Goal: Task Accomplishment & Management: Complete application form

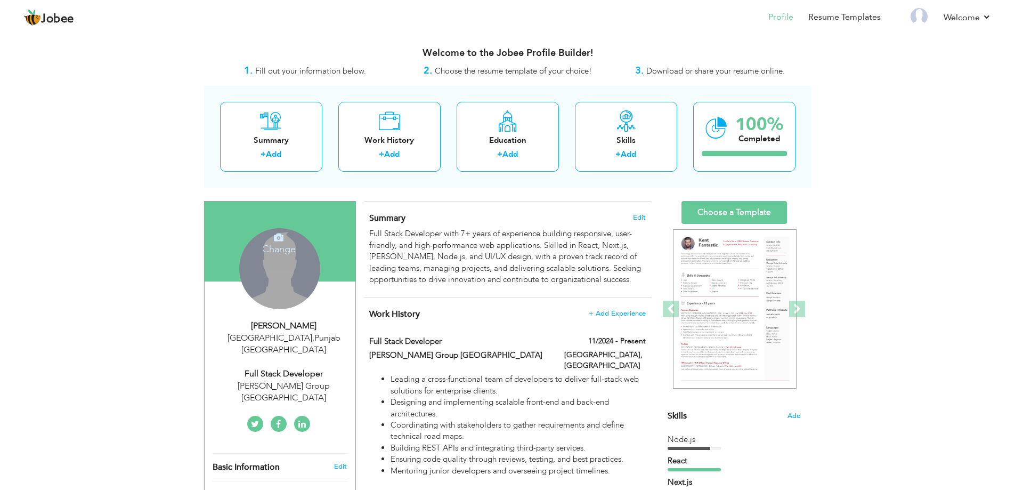
click at [276, 263] on div "Change Remove" at bounding box center [279, 268] width 81 height 81
click at [277, 245] on h4 "Change" at bounding box center [279, 242] width 76 height 26
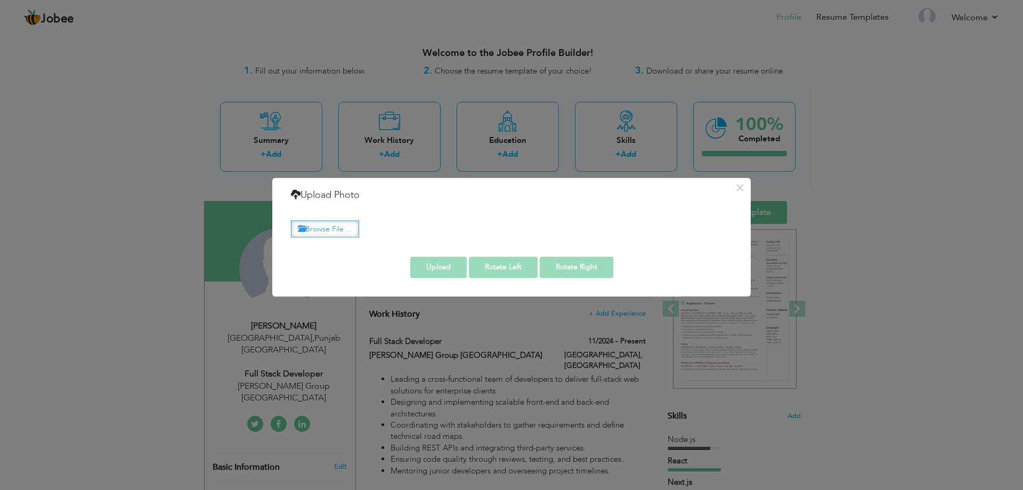
click at [339, 229] on label "Browse File ..." at bounding box center [325, 229] width 68 height 17
click at [0, 0] on input "Browse File ..." at bounding box center [0, 0] width 0 height 0
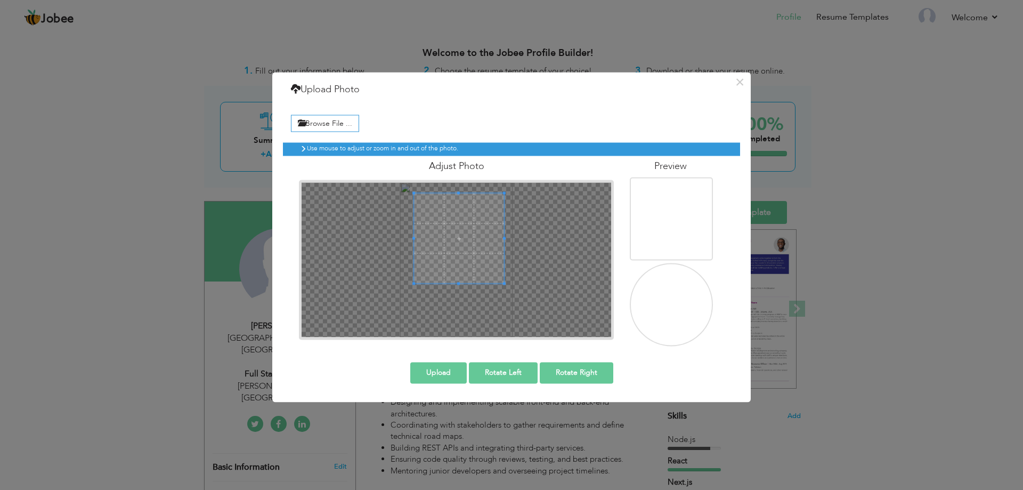
click at [471, 238] on span at bounding box center [459, 238] width 90 height 90
click at [466, 245] on span at bounding box center [454, 245] width 90 height 90
click at [436, 371] on button "Upload" at bounding box center [438, 372] width 56 height 21
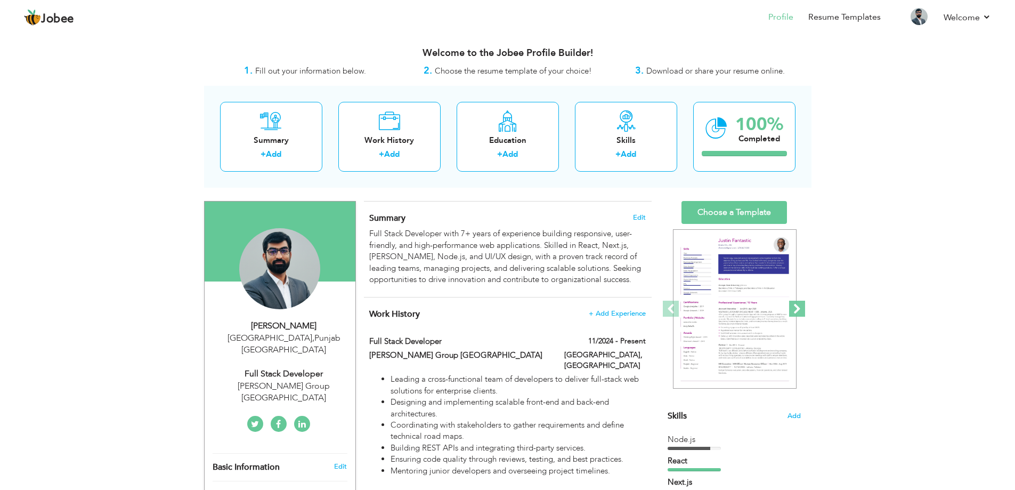
click at [800, 308] on span at bounding box center [797, 308] width 16 height 16
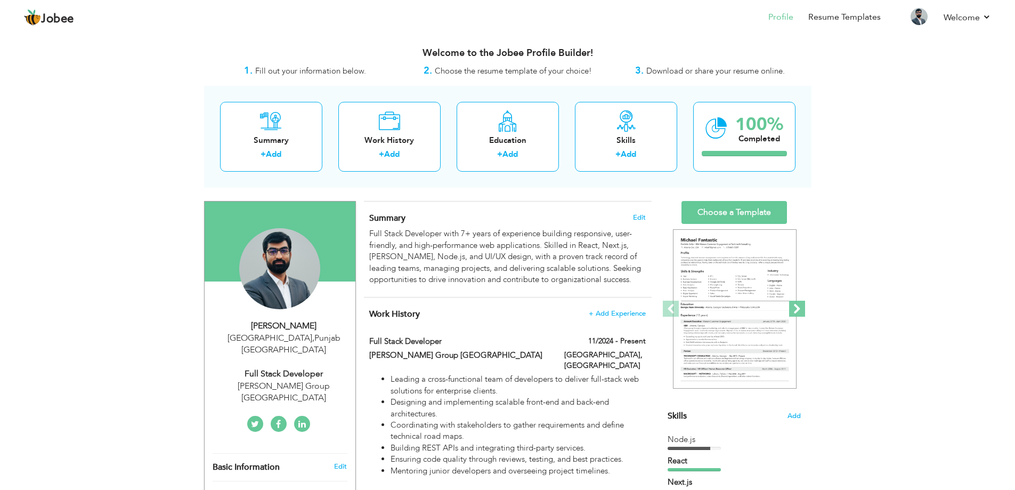
click at [800, 308] on span at bounding box center [797, 308] width 16 height 16
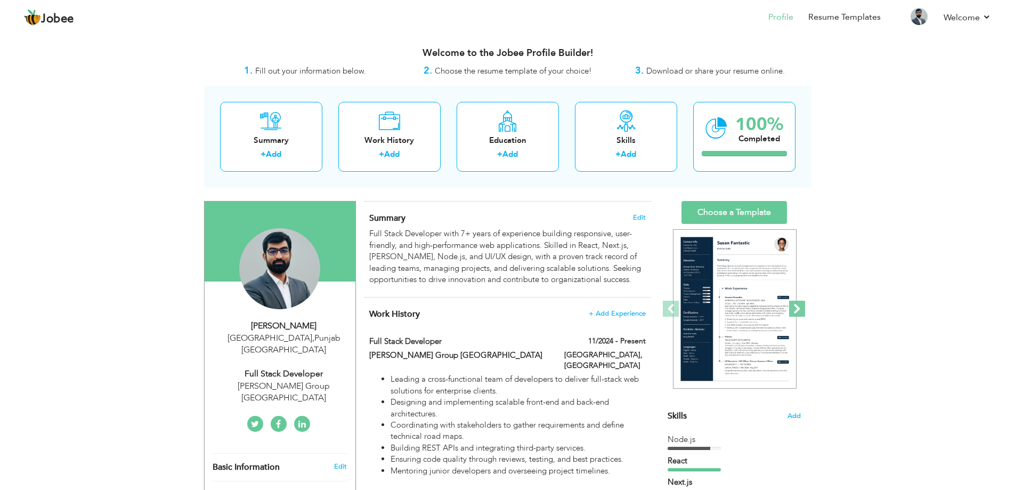
click at [800, 308] on span at bounding box center [797, 308] width 16 height 16
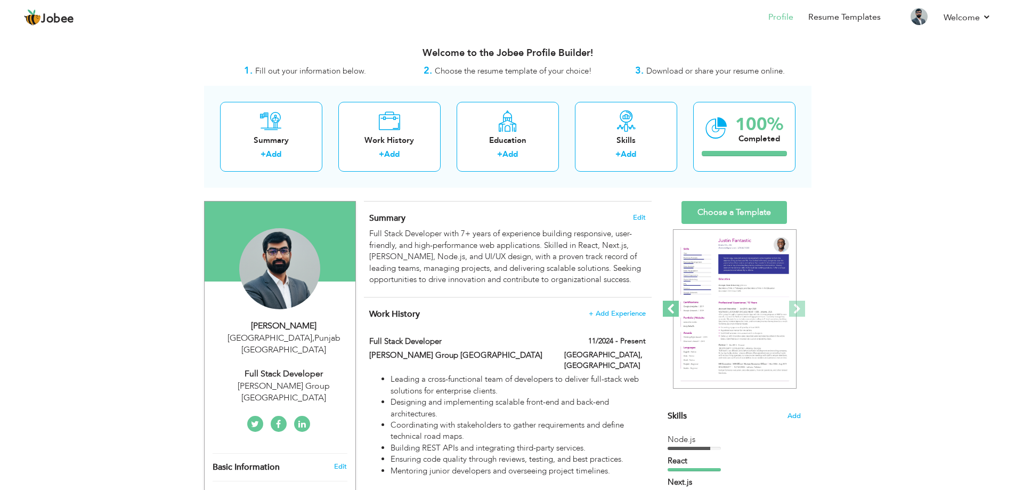
click at [673, 308] on span at bounding box center [671, 308] width 16 height 16
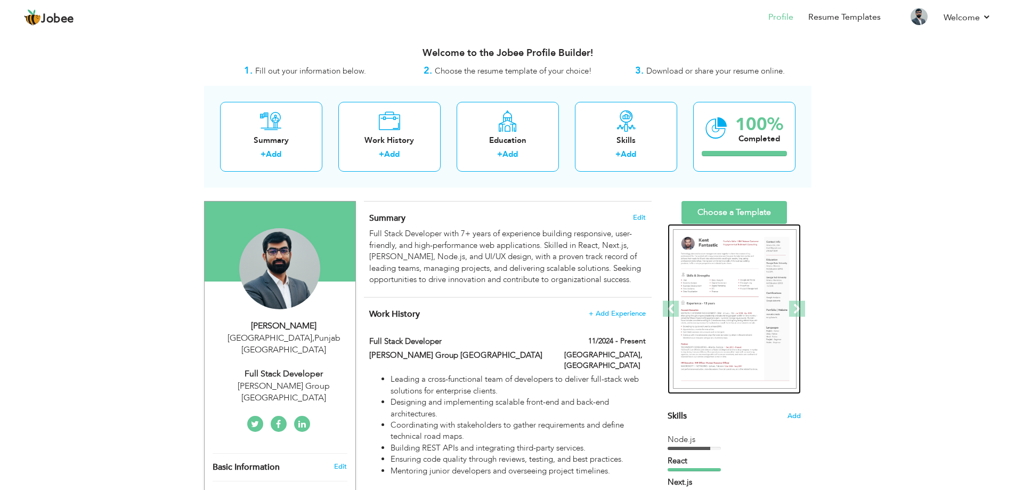
click at [719, 281] on img at bounding box center [735, 309] width 124 height 160
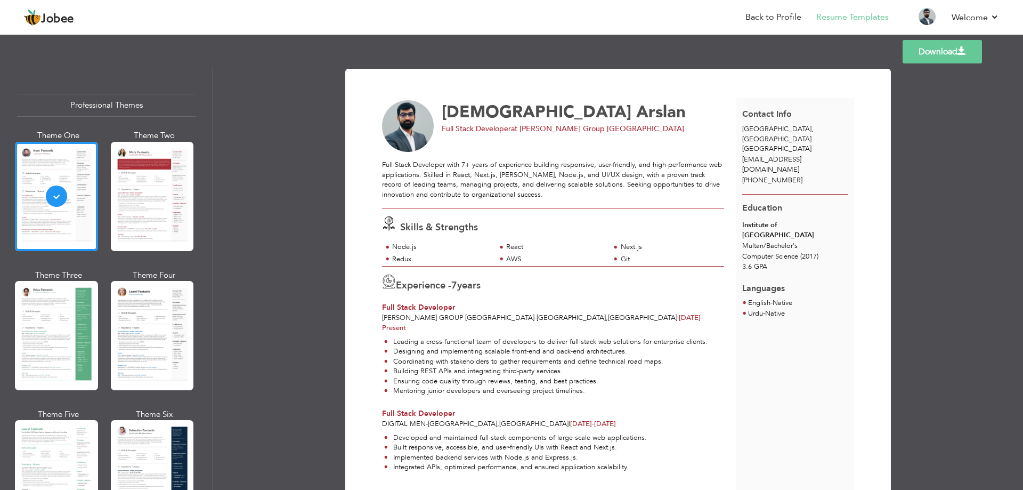
click at [404, 117] on img at bounding box center [408, 126] width 52 height 52
click at [952, 52] on link "Download" at bounding box center [941, 51] width 79 height 23
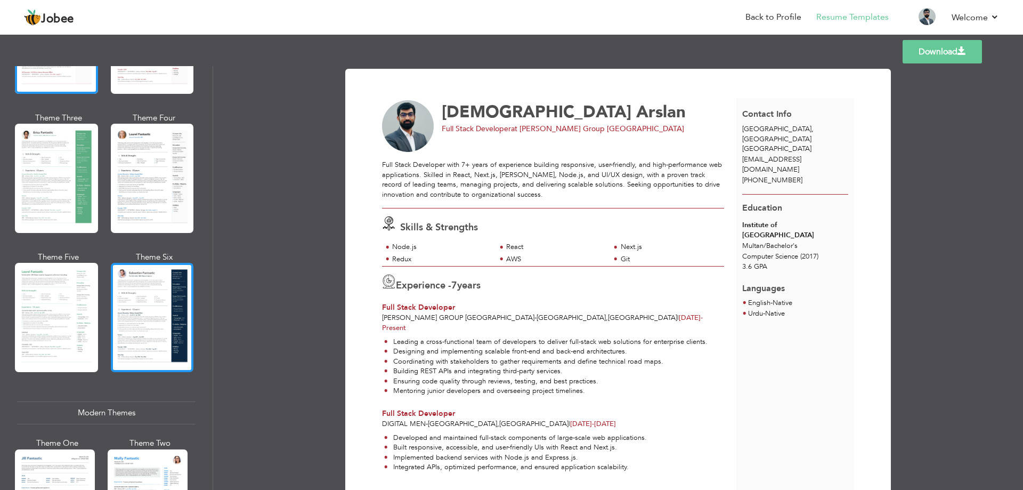
scroll to position [160, 0]
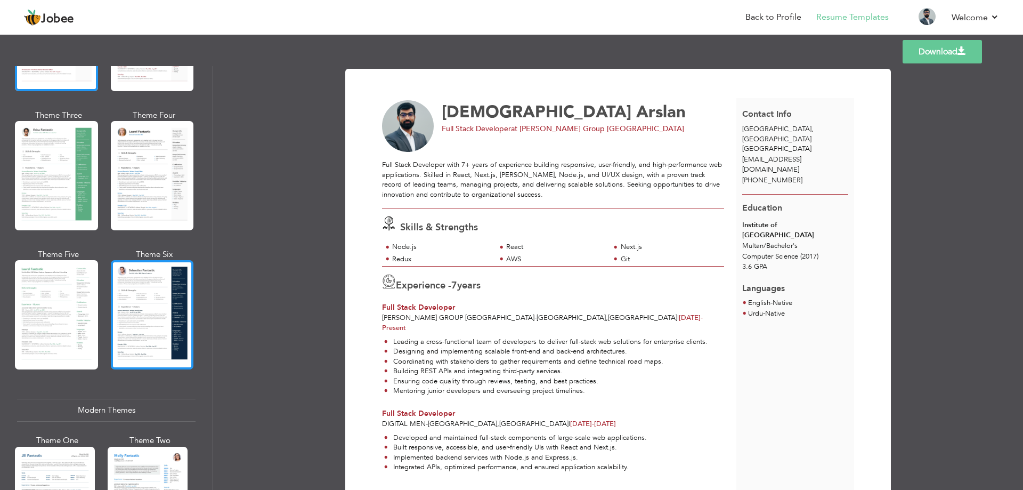
click at [160, 305] on div at bounding box center [152, 314] width 83 height 109
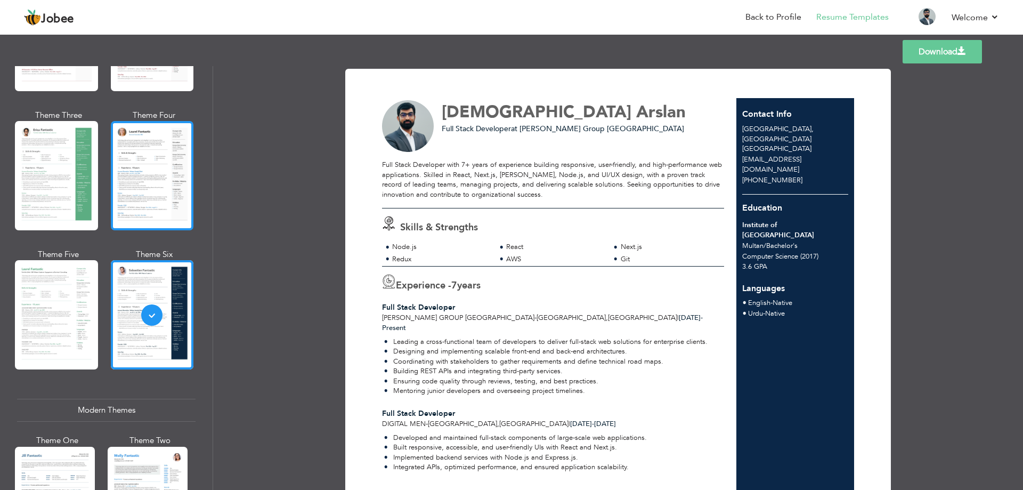
click at [139, 198] on div at bounding box center [152, 175] width 83 height 109
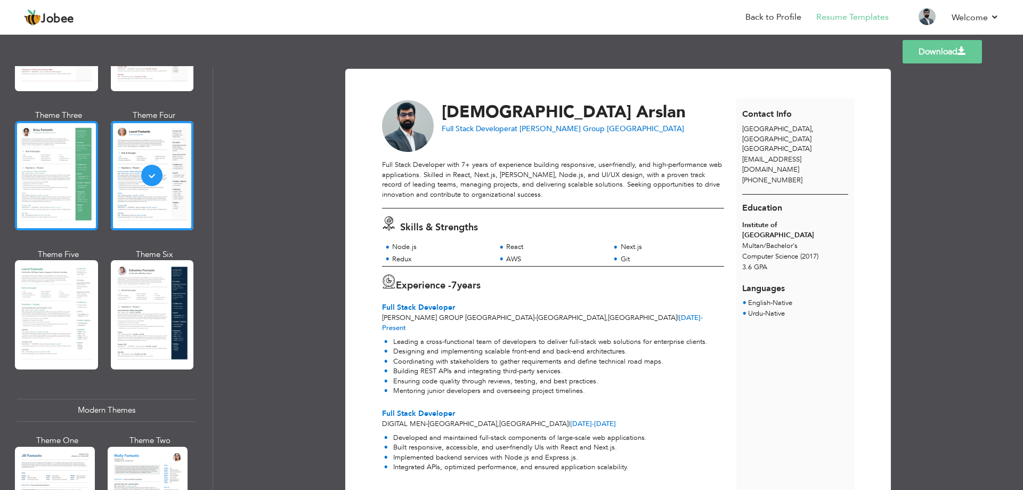
click at [53, 189] on div at bounding box center [56, 175] width 83 height 109
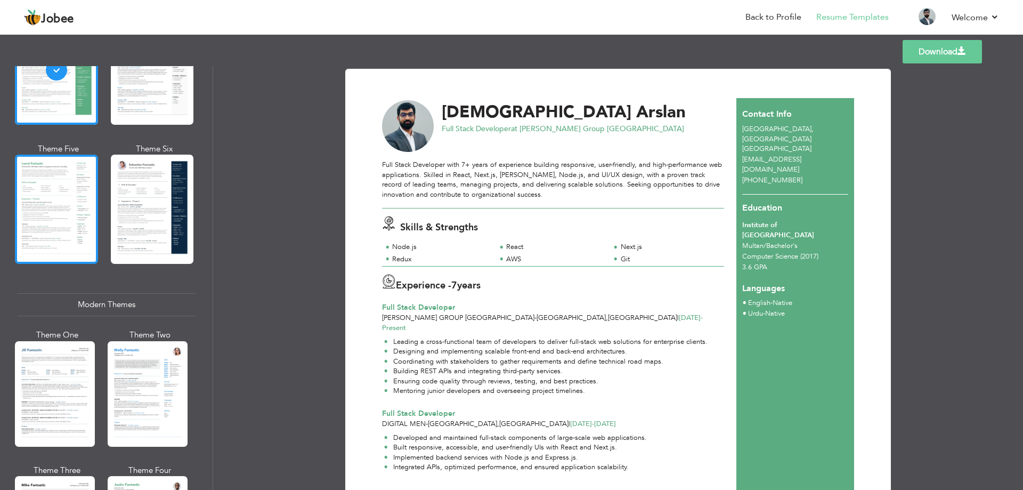
scroll to position [266, 0]
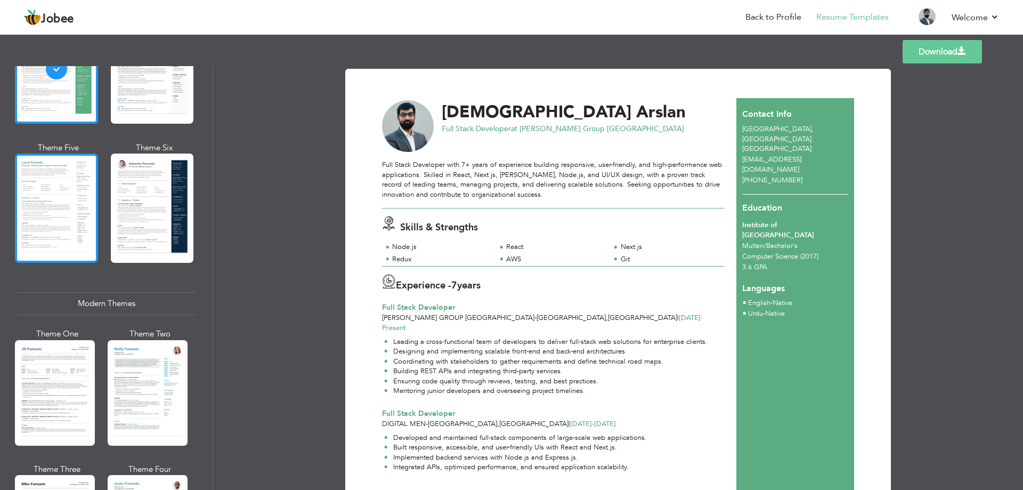
click at [55, 199] on div at bounding box center [56, 207] width 83 height 109
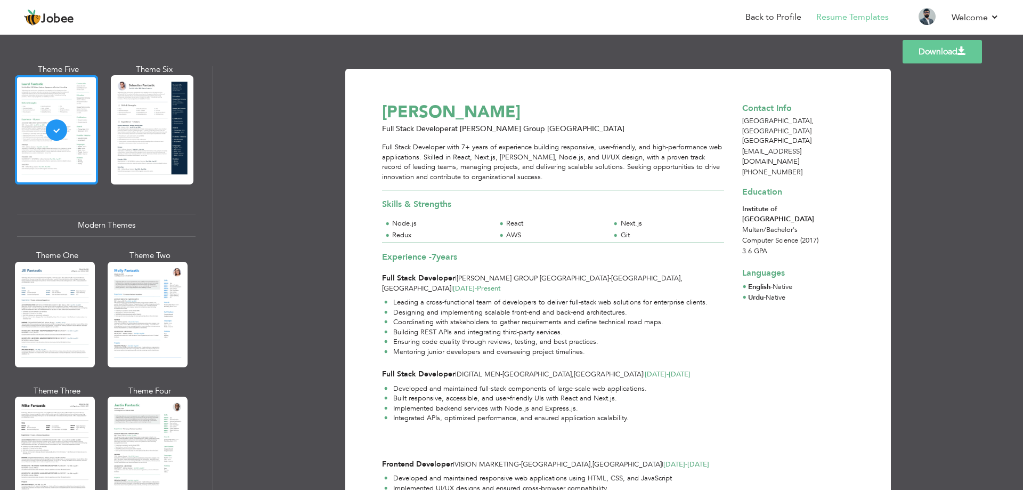
scroll to position [373, 0]
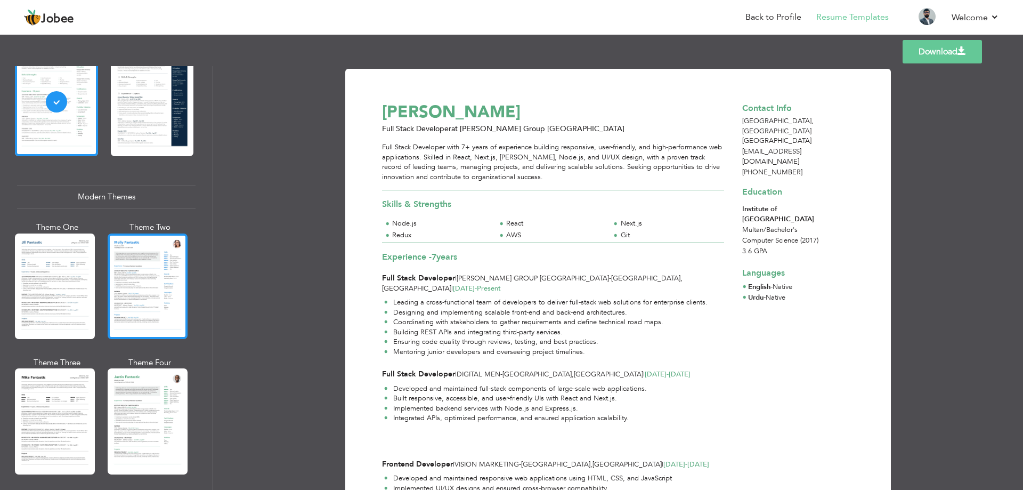
click at [132, 256] on div at bounding box center [148, 285] width 80 height 105
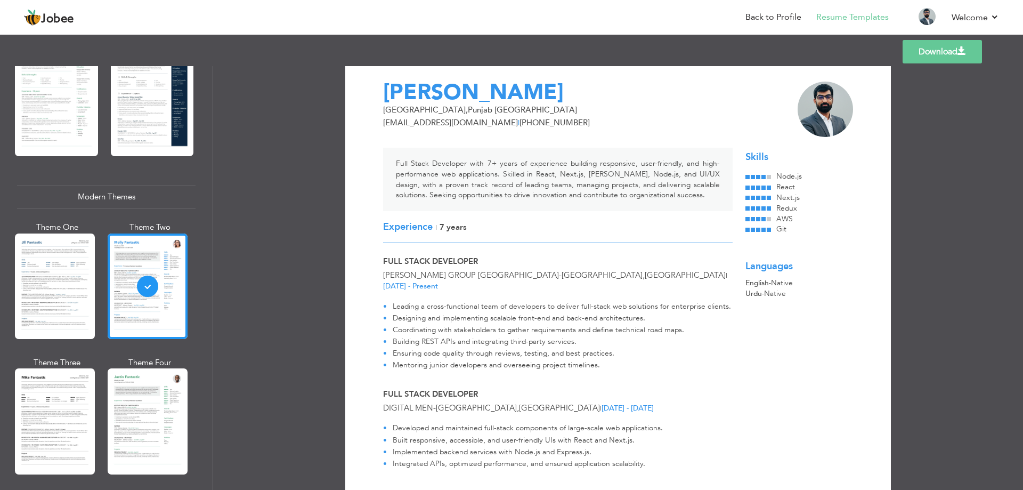
scroll to position [0, 0]
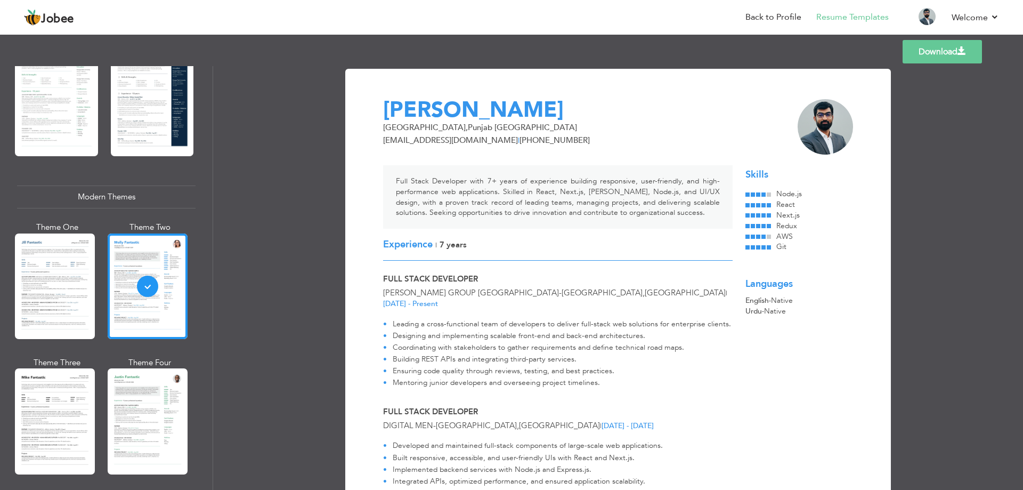
click at [963, 47] on span at bounding box center [961, 51] width 9 height 9
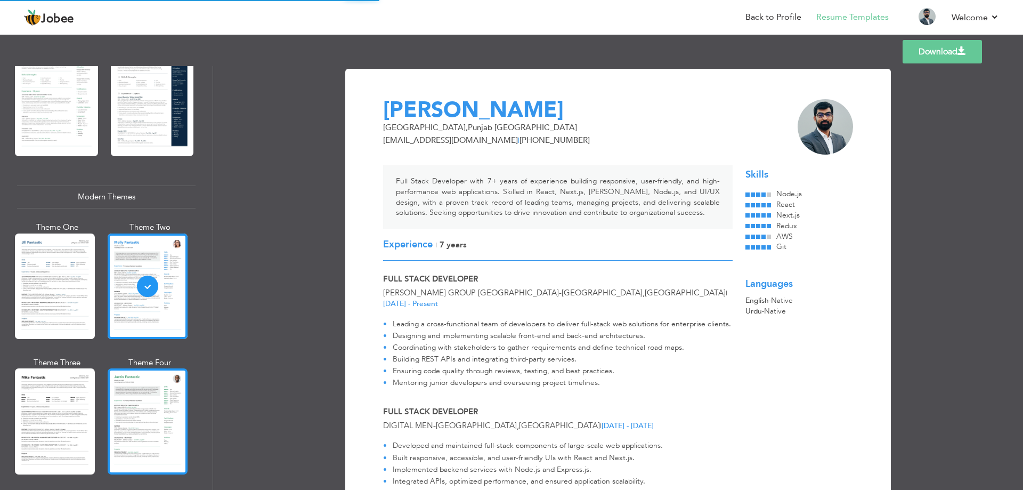
click at [156, 395] on div at bounding box center [148, 420] width 80 height 105
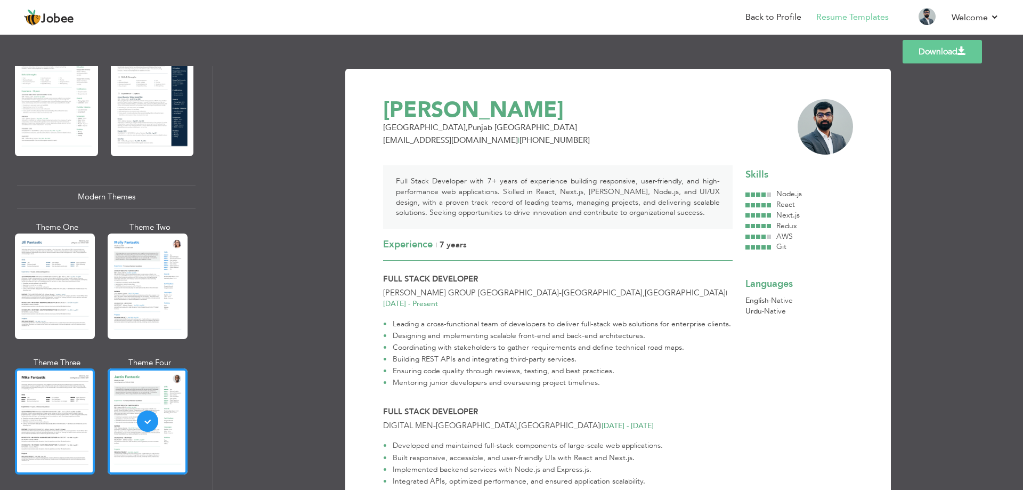
click at [50, 397] on div at bounding box center [55, 420] width 80 height 105
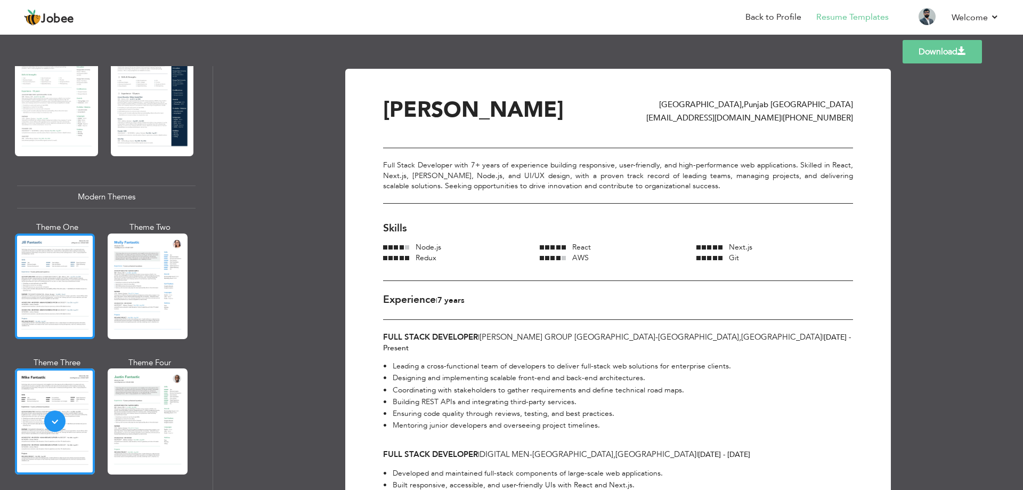
click at [63, 281] on div at bounding box center [55, 285] width 80 height 105
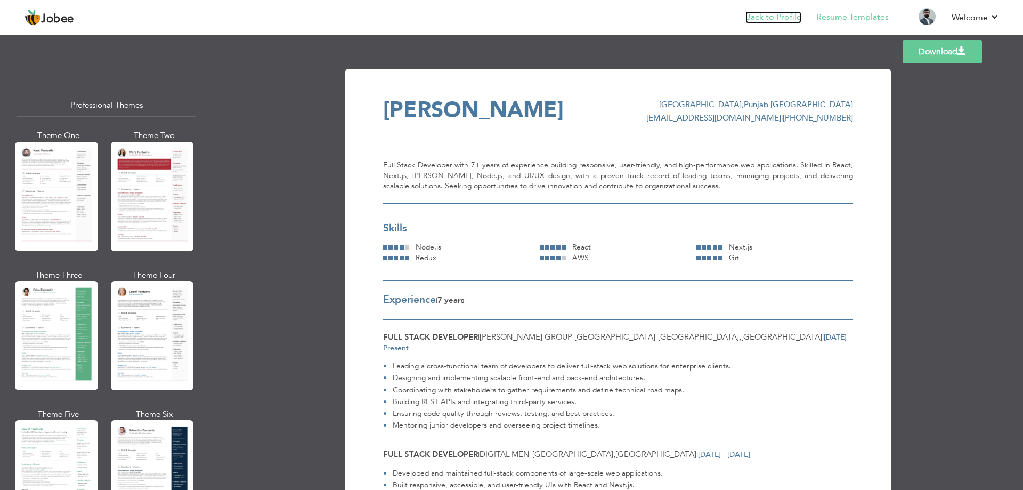
click at [776, 18] on link "Back to Profile" at bounding box center [773, 17] width 56 height 12
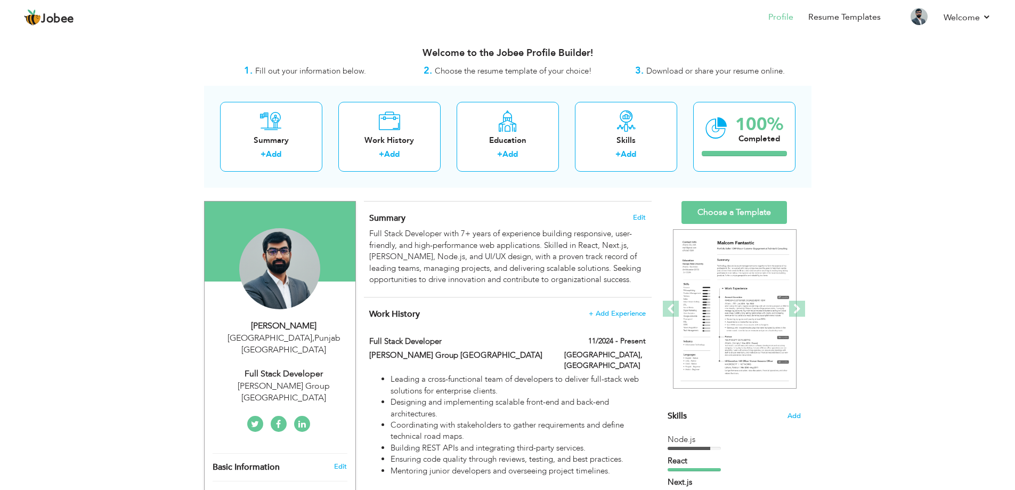
click at [303, 368] on div "Full Stack Developer" at bounding box center [284, 374] width 143 height 12
type input "[DEMOGRAPHIC_DATA]"
type input "Arslan"
type input "[PHONE_NUMBER]"
select select "number:166"
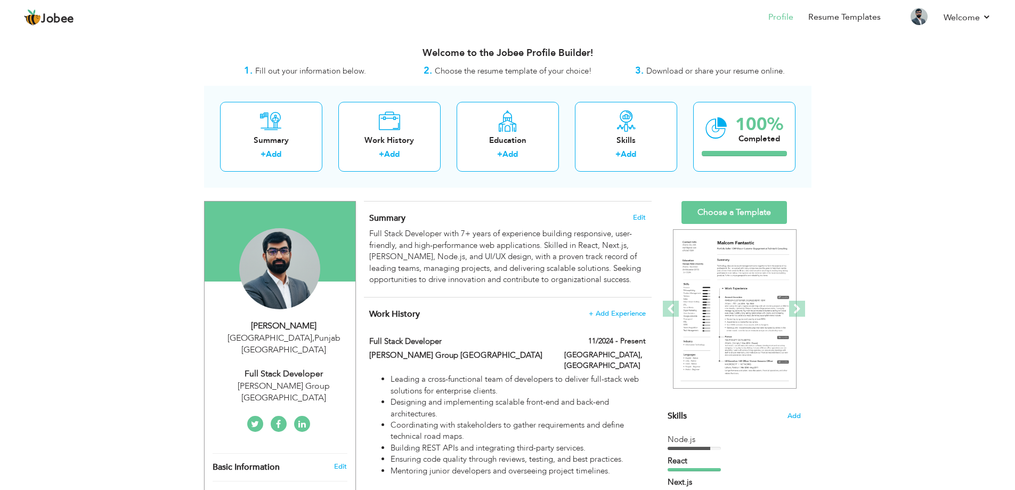
type input "[GEOGRAPHIC_DATA]"
select select "number:9"
type input "[PERSON_NAME] Group [GEOGRAPHIC_DATA]"
type input "Full Stack Developer"
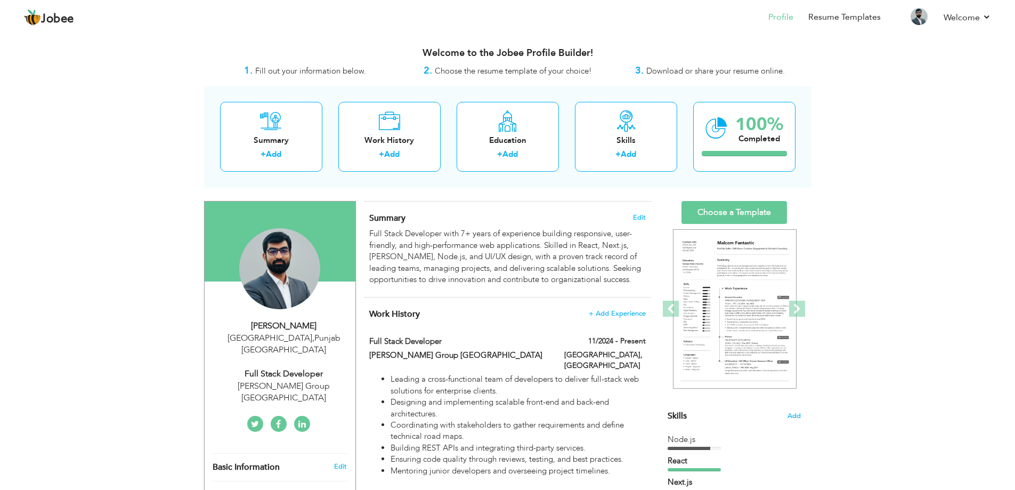
type input "https://www.linkedin.com/in/muhammadarslan7422"
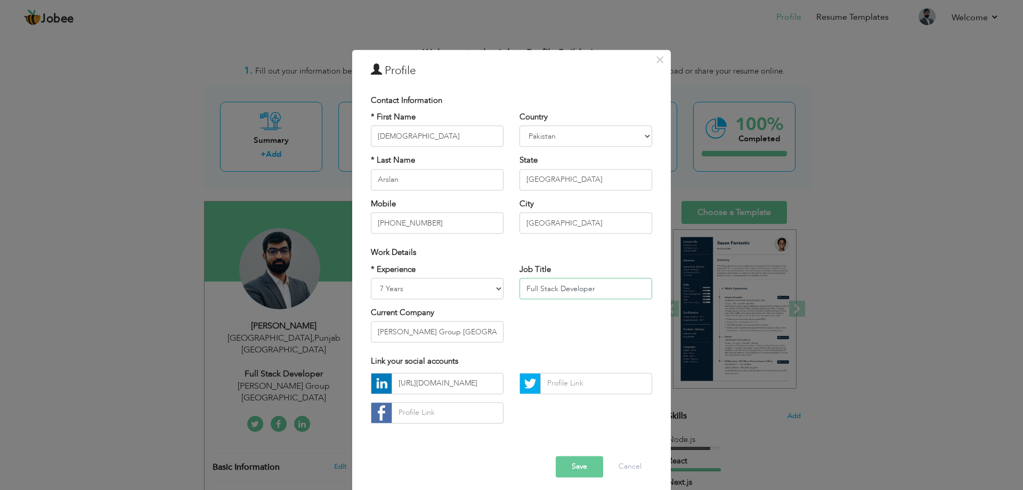
drag, startPoint x: 555, startPoint y: 287, endPoint x: 515, endPoint y: 288, distance: 40.5
click at [515, 288] on div "Job Title Full Stack Developer" at bounding box center [585, 285] width 149 height 43
paste input "rontend Developer"
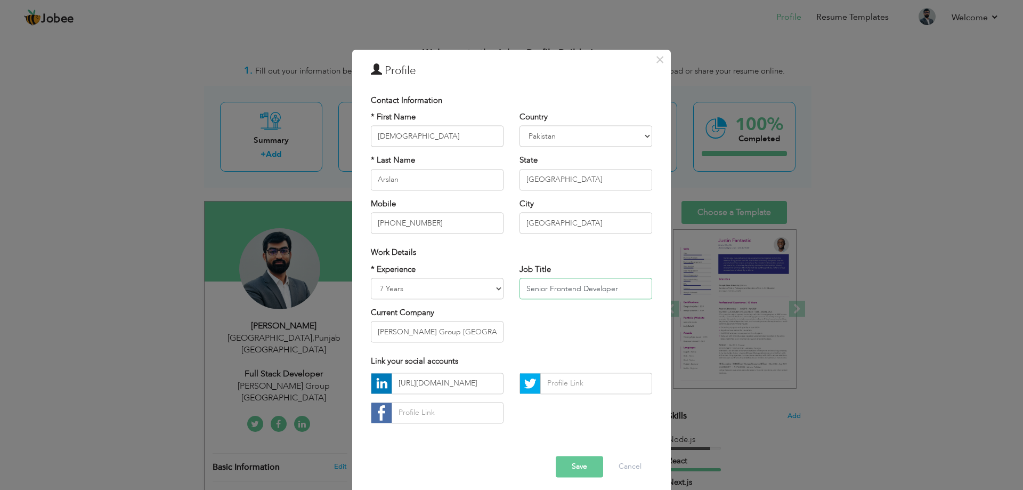
drag, startPoint x: 626, startPoint y: 286, endPoint x: 514, endPoint y: 289, distance: 112.4
click at [514, 289] on div "Job Title Senior Frontend Developer" at bounding box center [585, 285] width 149 height 43
type input "Senior Frontend Developer"
click at [616, 292] on input "Senior Frontend Developer" at bounding box center [585, 288] width 133 height 21
drag, startPoint x: 628, startPoint y: 289, endPoint x: 518, endPoint y: 285, distance: 109.8
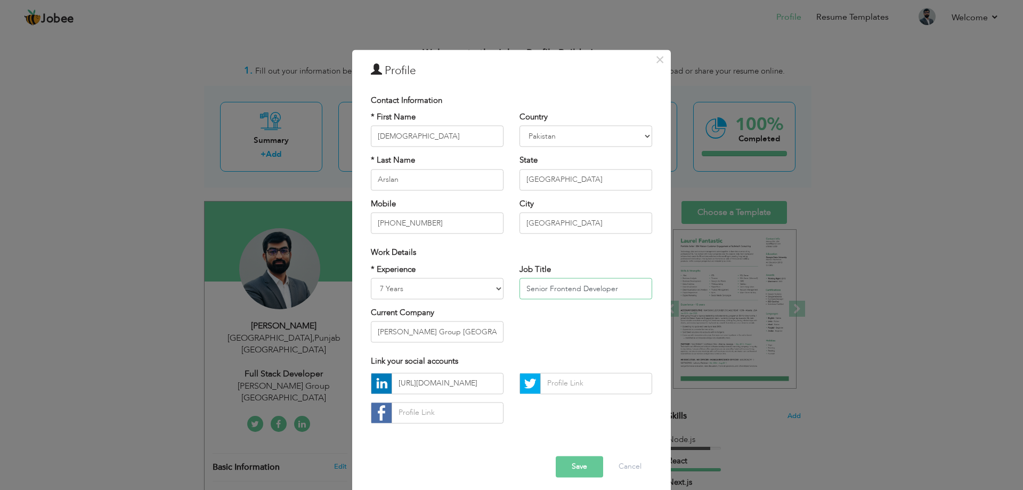
click at [519, 285] on input "Senior Frontend Developer" at bounding box center [585, 288] width 133 height 21
click at [426, 291] on select "Entry Level Less than 1 Year 1 Year 2 Years 3 Years 4 Years 5 Years 6 Years 7 Y…" at bounding box center [437, 288] width 133 height 21
select select "number:7"
click at [371, 278] on select "Entry Level Less than 1 Year 1 Year 2 Years 3 Years 4 Years 5 Years 6 Years 7 Y…" at bounding box center [437, 288] width 133 height 21
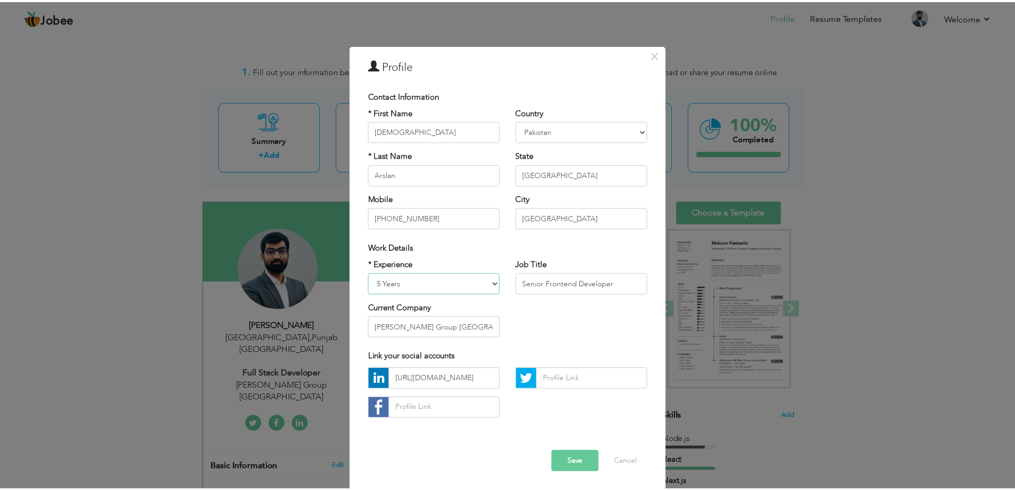
scroll to position [6, 0]
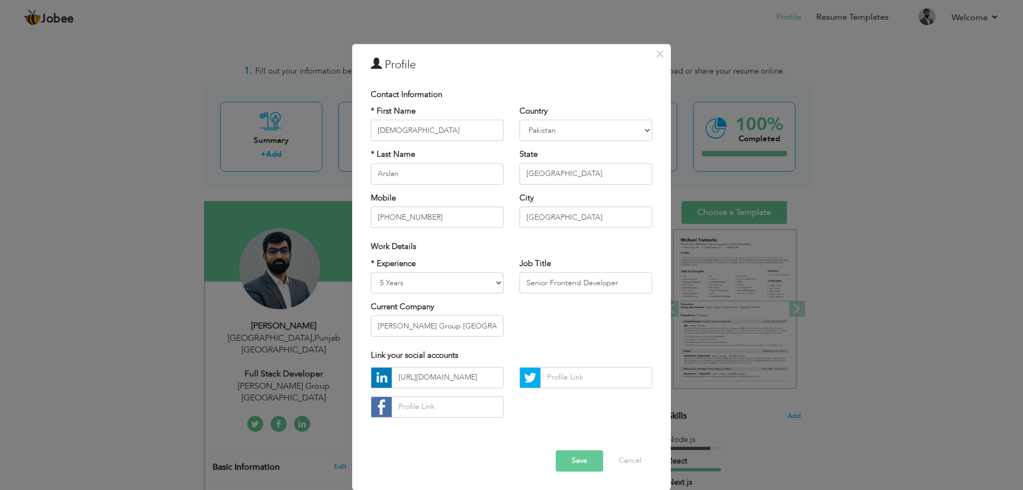
click at [574, 460] on button "Save" at bounding box center [579, 460] width 47 height 21
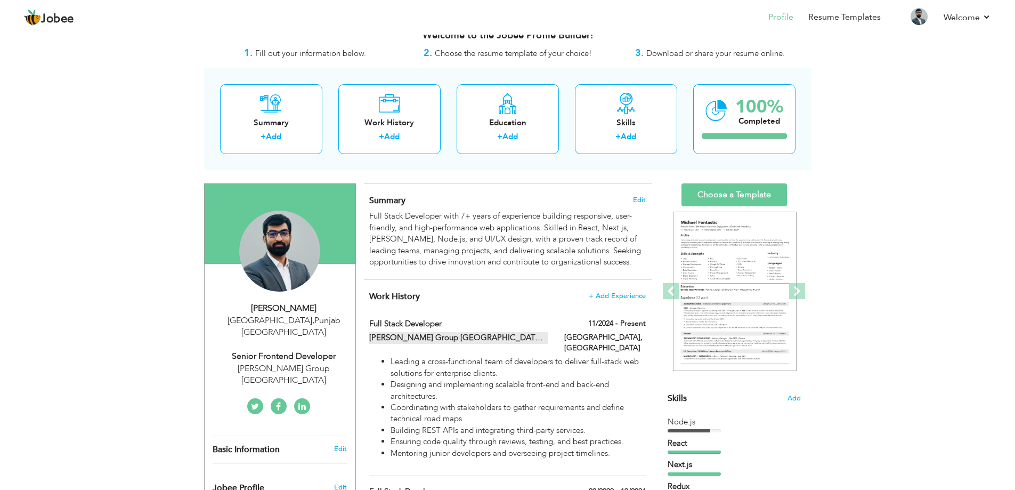
scroll to position [213, 0]
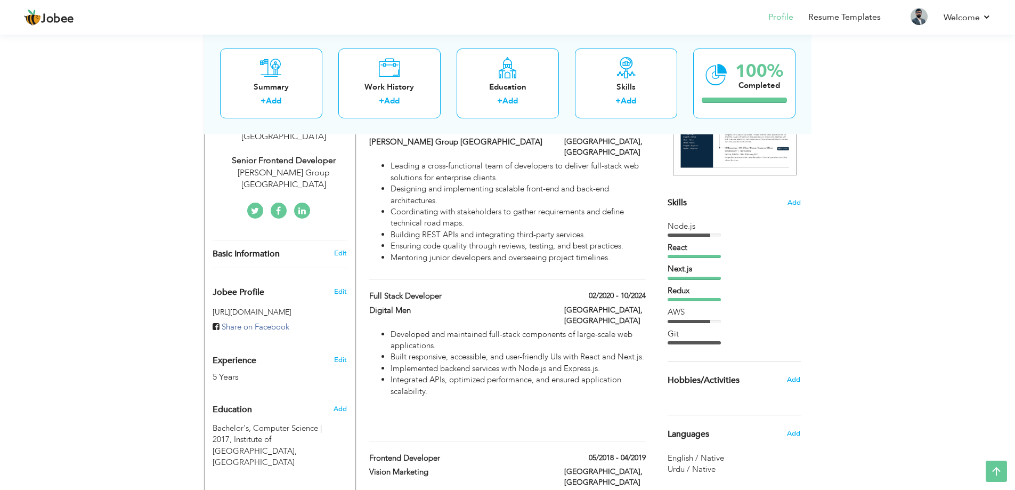
click at [780, 203] on div "Skills Add" at bounding box center [733, 98] width 133 height 221
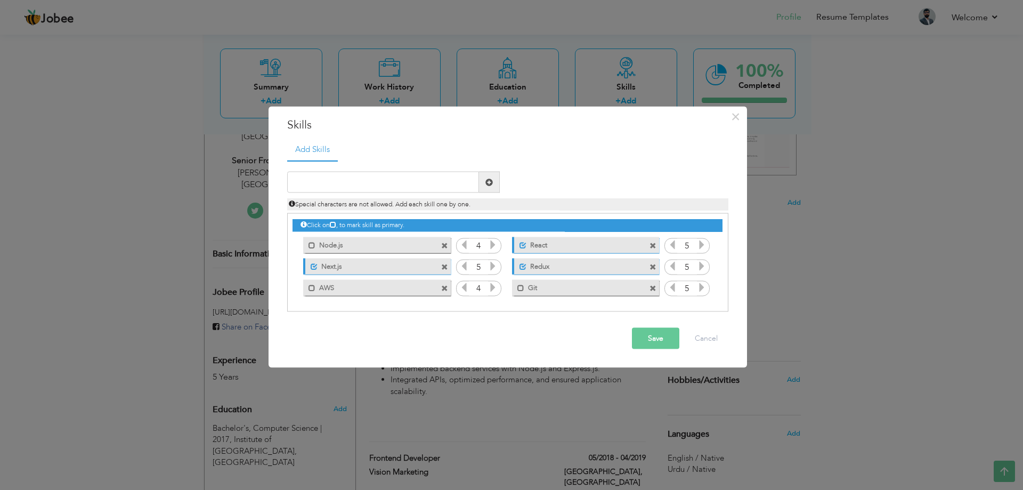
click at [444, 244] on span at bounding box center [444, 245] width 7 height 7
click at [376, 182] on input "text" at bounding box center [383, 182] width 192 height 21
paste input "TailwindCSS"
type input "TailwindCSS"
click at [661, 343] on button "Save" at bounding box center [655, 338] width 47 height 21
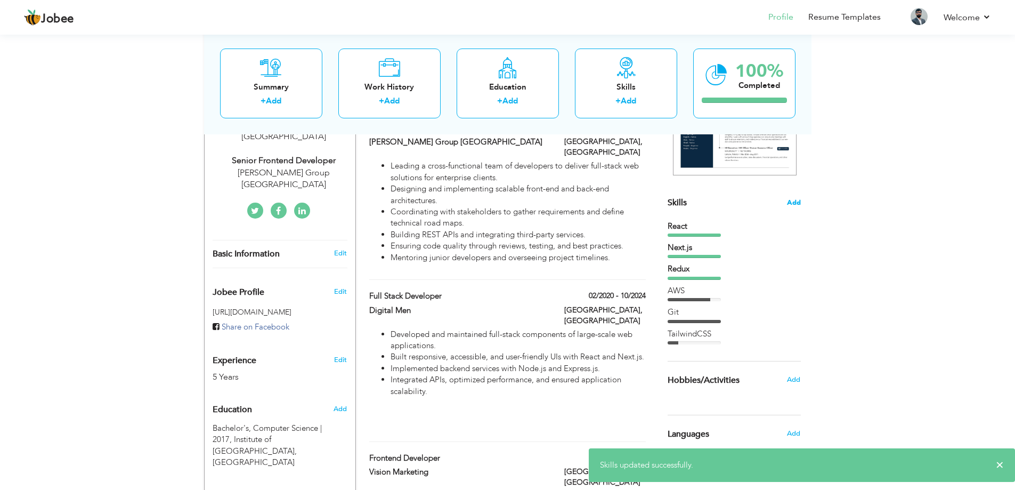
click at [800, 199] on span "Add" at bounding box center [794, 203] width 14 height 10
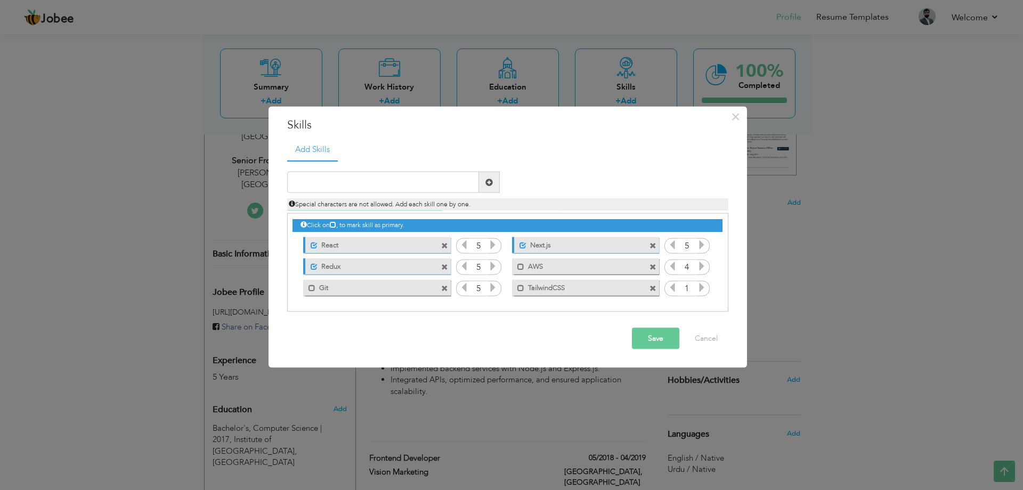
drag, startPoint x: 689, startPoint y: 286, endPoint x: 681, endPoint y: 286, distance: 8.5
click at [681, 286] on input "1" at bounding box center [687, 288] width 20 height 15
click at [683, 292] on input "1" at bounding box center [687, 288] width 20 height 15
click at [686, 290] on input "1" at bounding box center [687, 288] width 20 height 15
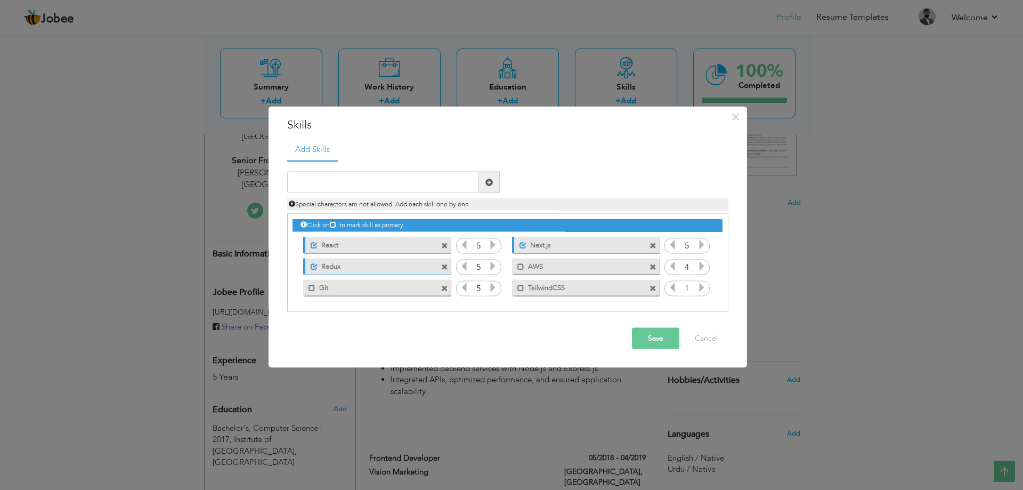
click at [693, 290] on input "1" at bounding box center [687, 288] width 20 height 15
click at [687, 281] on input "1" at bounding box center [687, 288] width 20 height 15
drag, startPoint x: 690, startPoint y: 284, endPoint x: 680, endPoint y: 286, distance: 10.8
click at [680, 286] on input "1" at bounding box center [687, 288] width 20 height 15
click at [655, 286] on span at bounding box center [652, 287] width 7 height 7
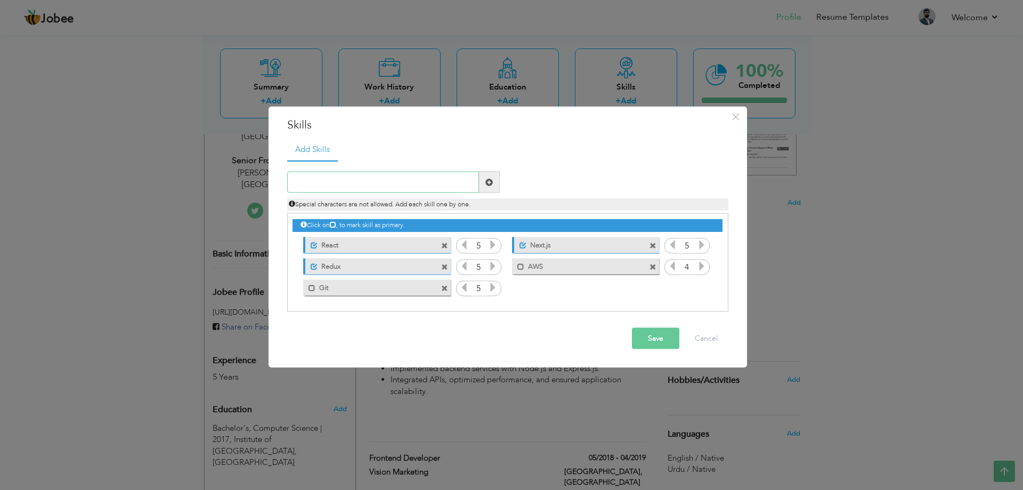
click at [402, 185] on input "text" at bounding box center [383, 182] width 192 height 21
paste input "TailwindCSS"
type input "TailwindCSS"
click at [699, 286] on icon at bounding box center [702, 287] width 10 height 10
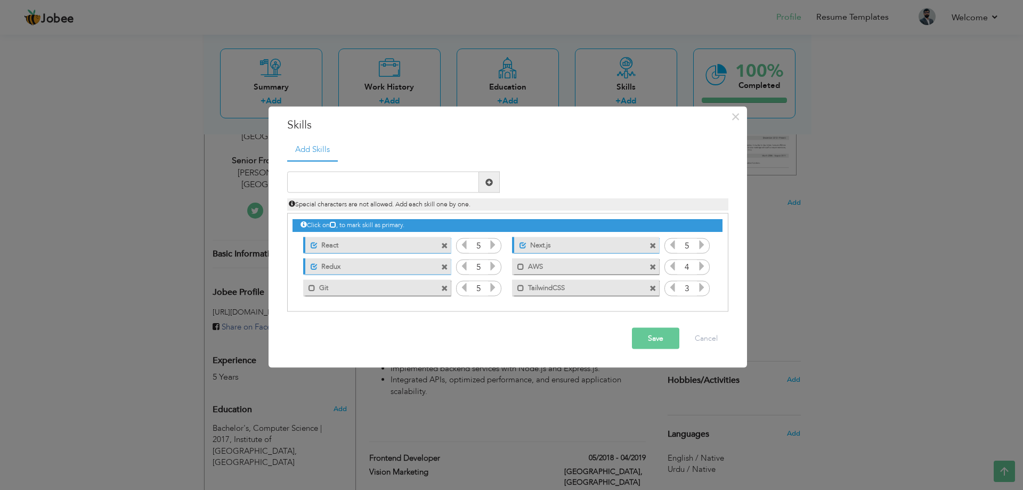
click at [699, 286] on icon at bounding box center [702, 287] width 10 height 10
click at [662, 343] on button "Save" at bounding box center [655, 338] width 47 height 21
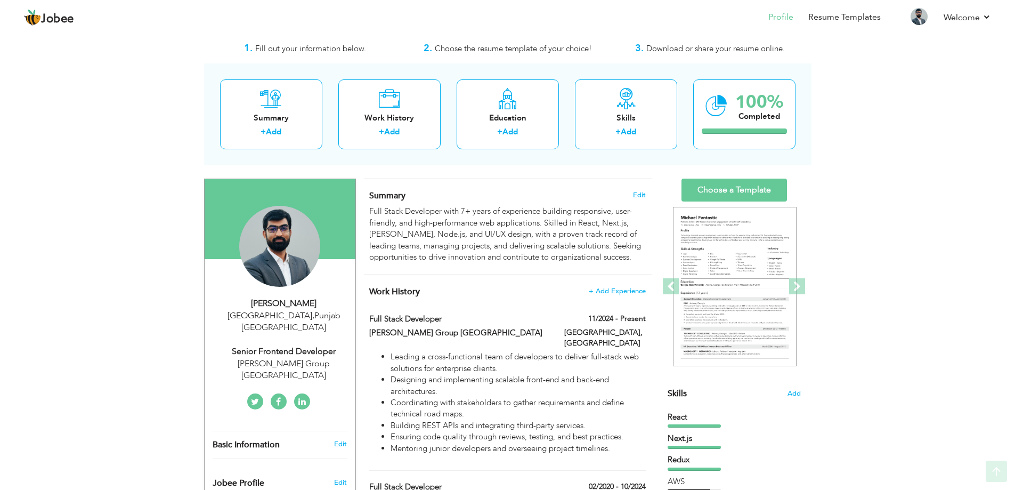
scroll to position [0, 0]
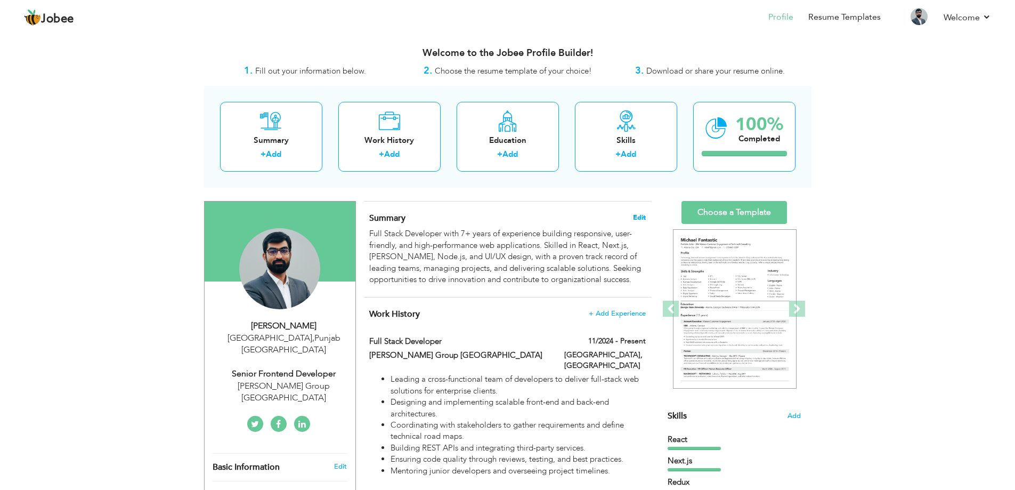
click at [638, 214] on span "Edit" at bounding box center [639, 217] width 13 height 7
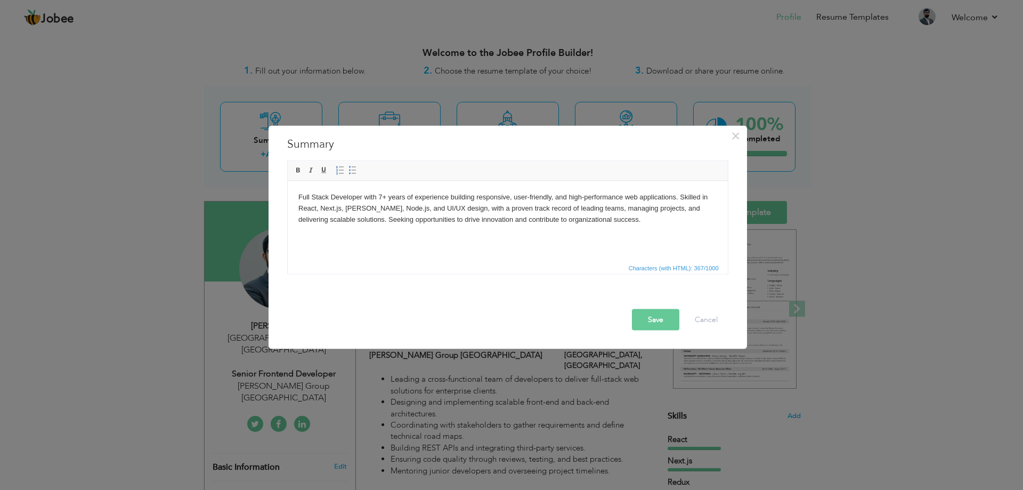
click at [438, 231] on html "Full Stack Developer with 7+ years of experience building responsive, user-frie…" at bounding box center [507, 208] width 440 height 54
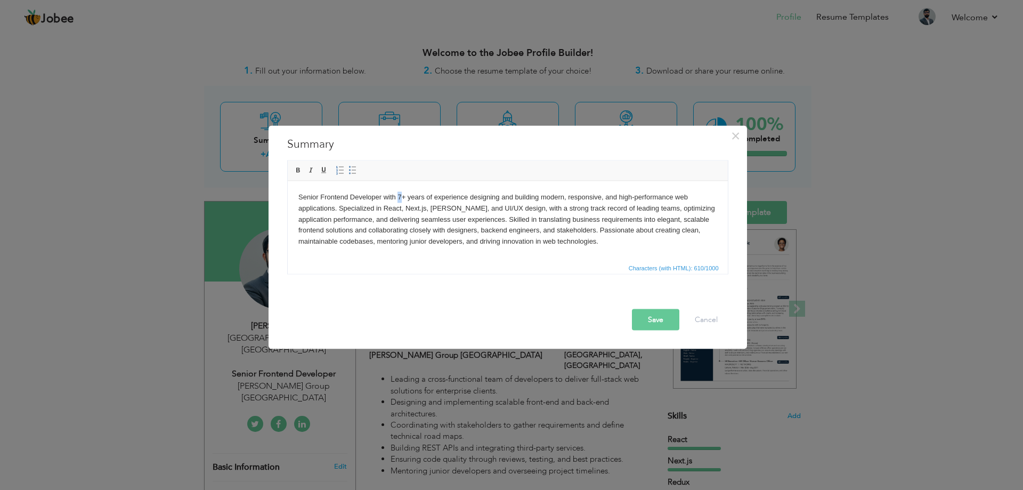
click at [400, 192] on body "Senior Frontend Developer with 7+ years of experience designing and building mo…" at bounding box center [507, 218] width 419 height 55
click at [401, 193] on body "Senior Frontend Developer with 7+ years of experience designing and building mo…" at bounding box center [507, 218] width 419 height 55
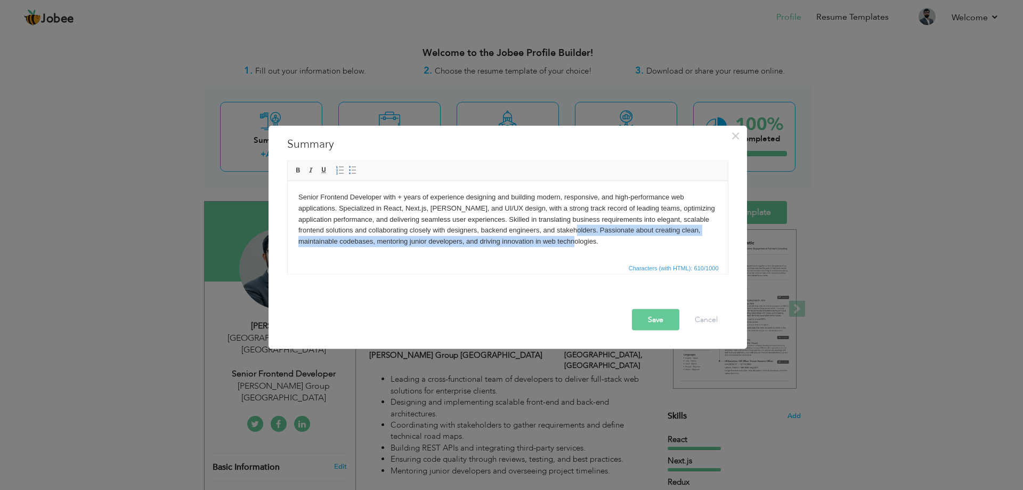
drag, startPoint x: 571, startPoint y: 229, endPoint x: 581, endPoint y: 240, distance: 15.4
click at [581, 240] on body "Senior Frontend Developer with + years of experience designing and building mod…" at bounding box center [507, 218] width 419 height 55
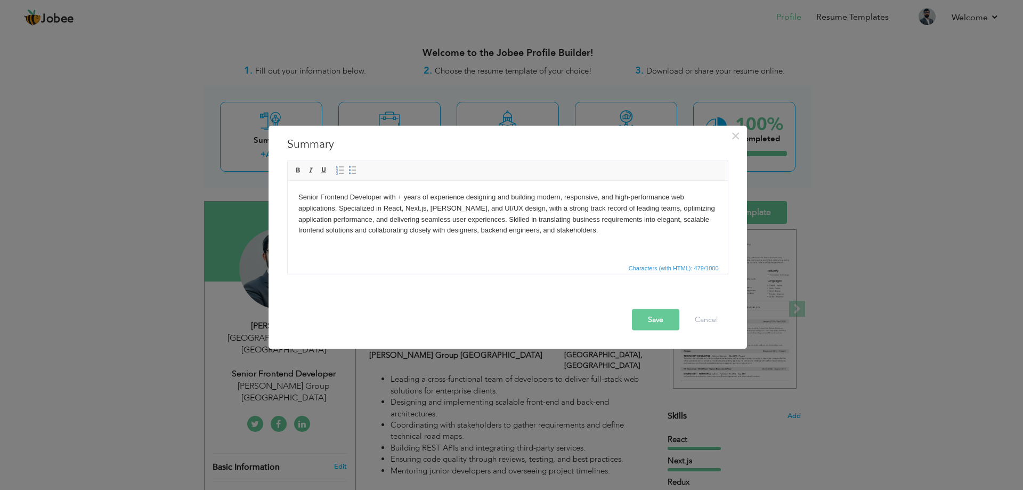
click at [656, 314] on button "Save" at bounding box center [655, 318] width 47 height 21
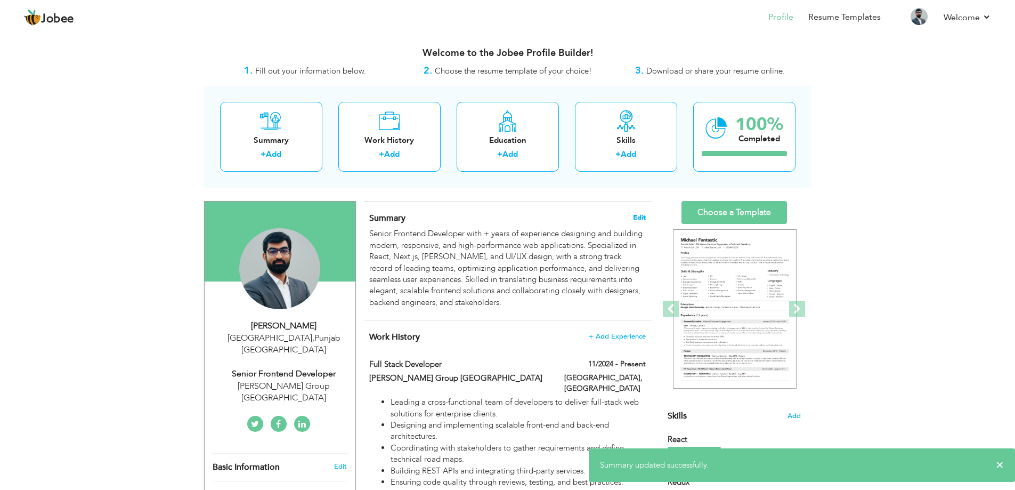
click at [641, 214] on span "Edit" at bounding box center [639, 217] width 13 height 7
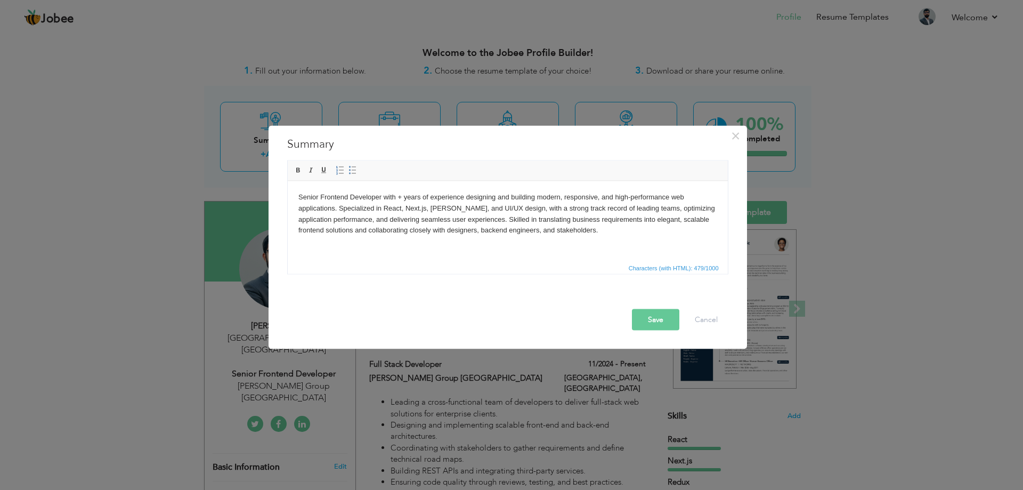
click at [397, 195] on body "Senior Frontend Developer with + years of experience designing and building mod…" at bounding box center [507, 213] width 419 height 44
click at [649, 320] on button "Save" at bounding box center [655, 318] width 47 height 21
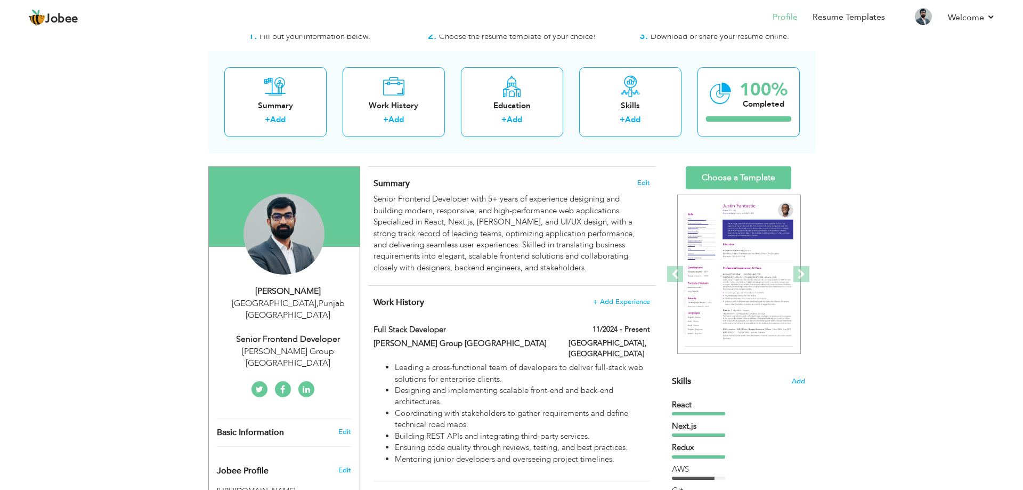
scroll to position [53, 0]
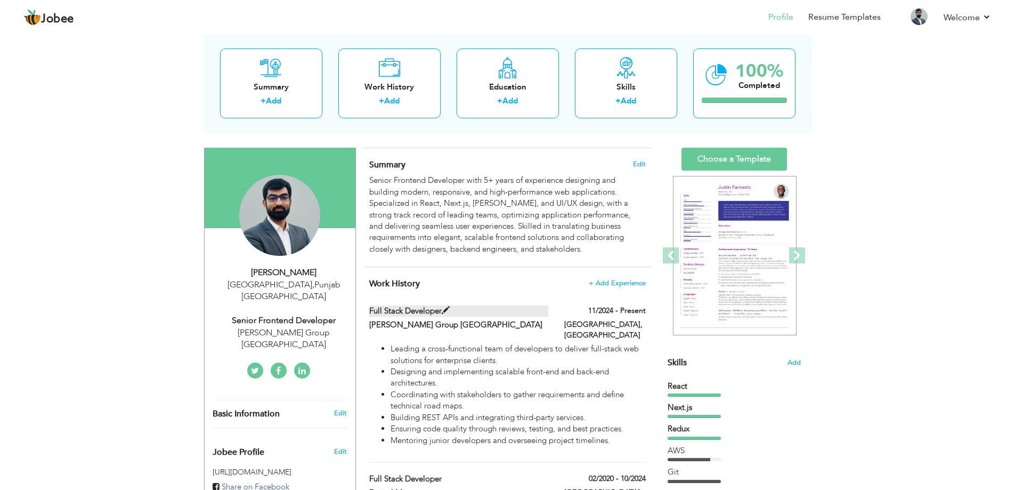
click at [445, 310] on span at bounding box center [446, 310] width 8 height 8
type input "Full Stack Developer"
type input "[PERSON_NAME] Group [GEOGRAPHIC_DATA]"
type input "11/2024"
type input "[GEOGRAPHIC_DATA]"
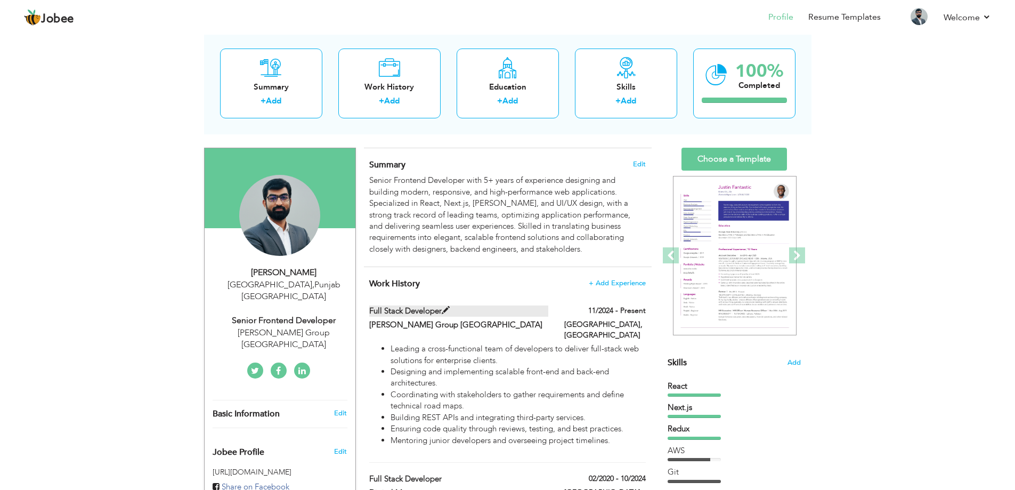
type input "[GEOGRAPHIC_DATA]"
checkbox input "true"
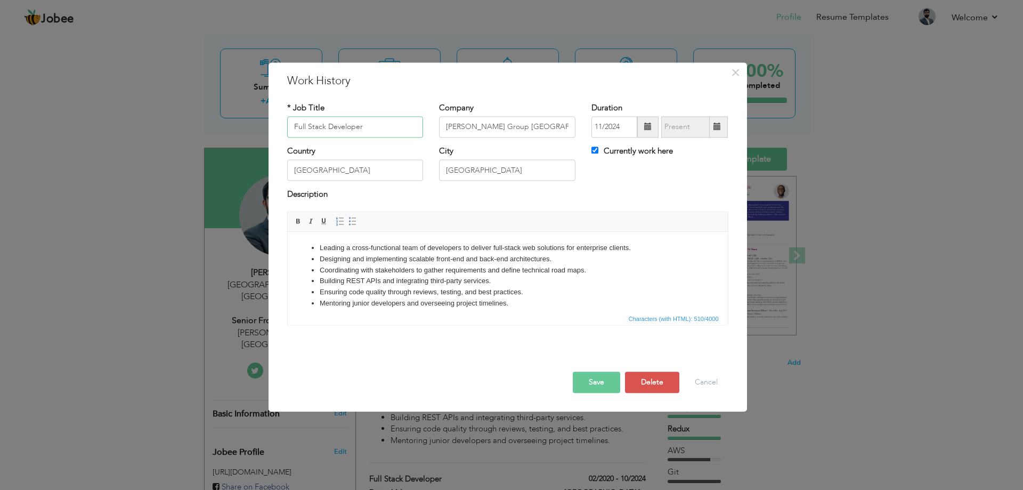
drag, startPoint x: 378, startPoint y: 126, endPoint x: 280, endPoint y: 122, distance: 98.1
click at [280, 122] on div "* Job Title Full Stack Developer" at bounding box center [355, 123] width 152 height 43
paste input "Senior Frontend"
click at [534, 295] on li "Ensuring code quality through reviews, testing, and best practices." at bounding box center [507, 292] width 376 height 11
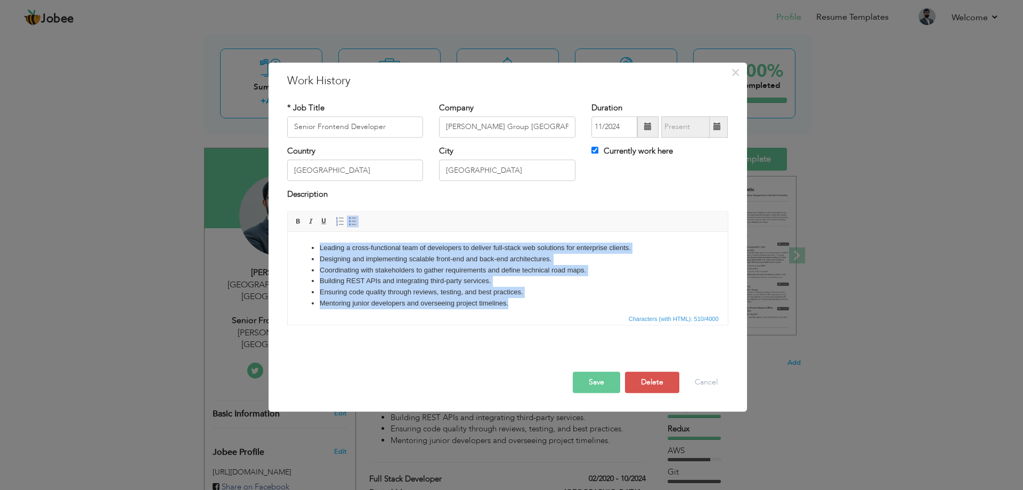
drag, startPoint x: 534, startPoint y: 303, endPoint x: 300, endPoint y: 240, distance: 242.3
click at [300, 240] on html "Leading a cross-functional team of developers to deliver full-stack web solutio…" at bounding box center [507, 276] width 440 height 88
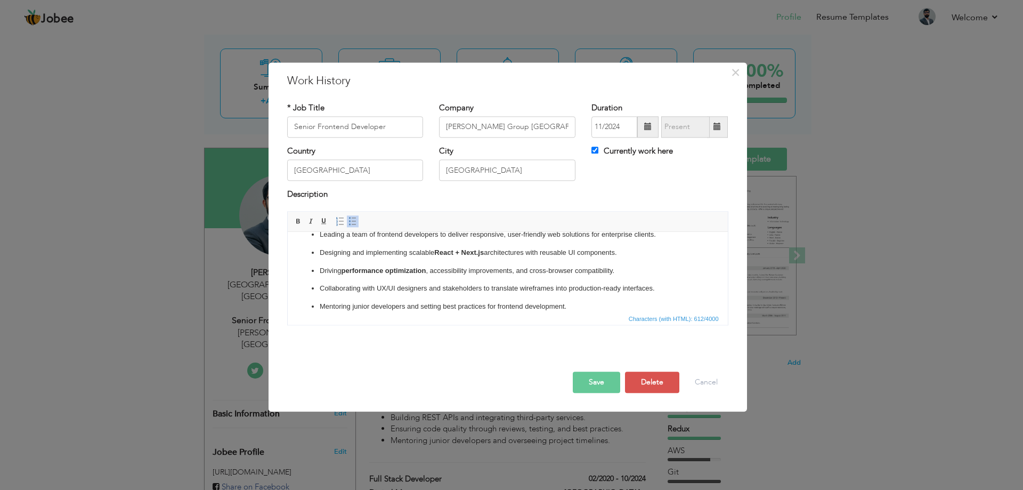
scroll to position [25, 0]
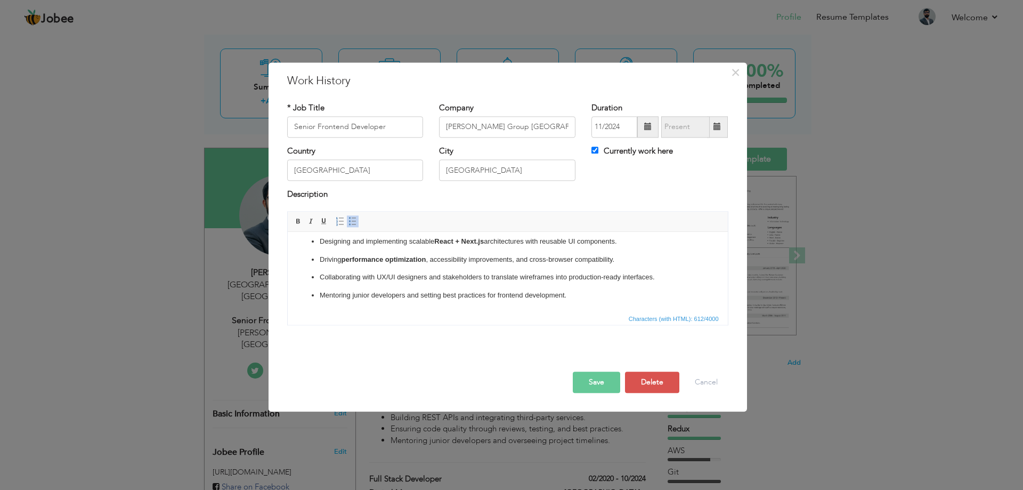
click at [605, 381] on button "Save" at bounding box center [596, 381] width 47 height 21
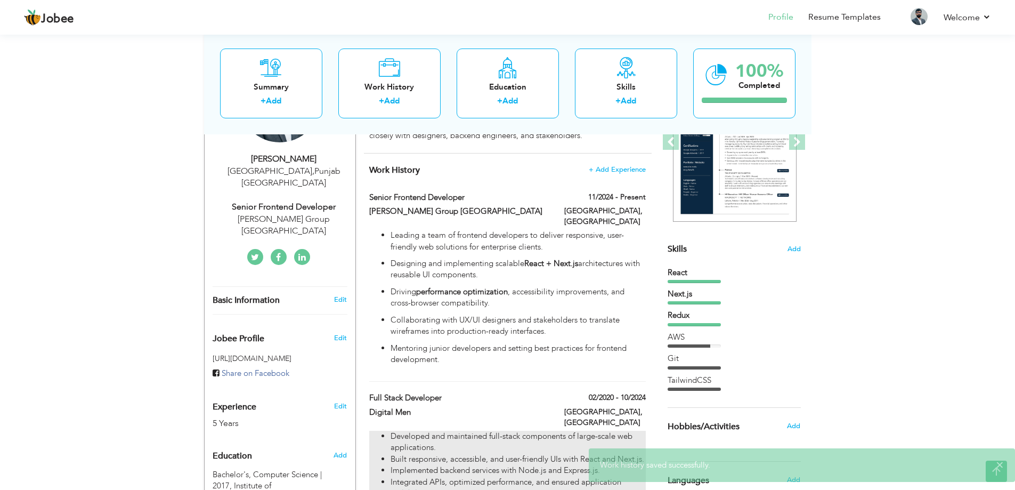
scroll to position [160, 0]
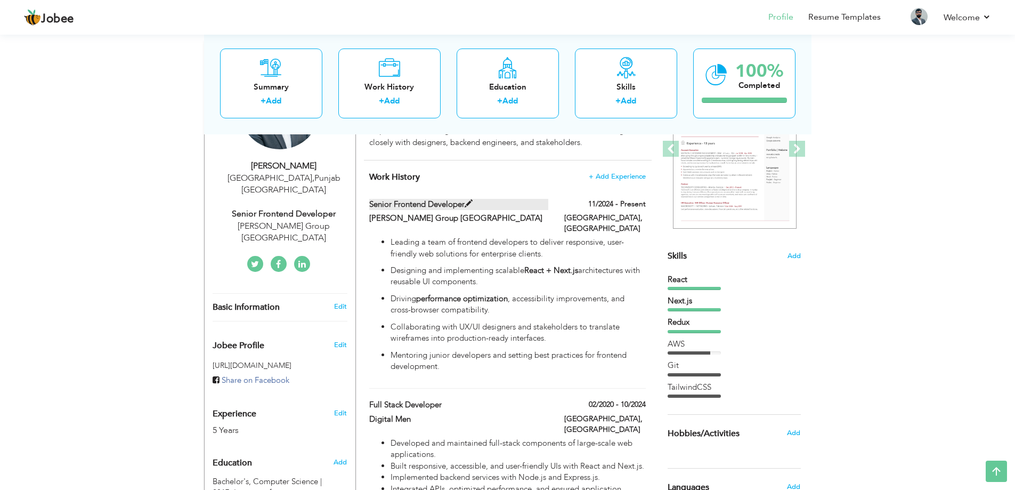
click at [468, 203] on span at bounding box center [469, 204] width 8 height 8
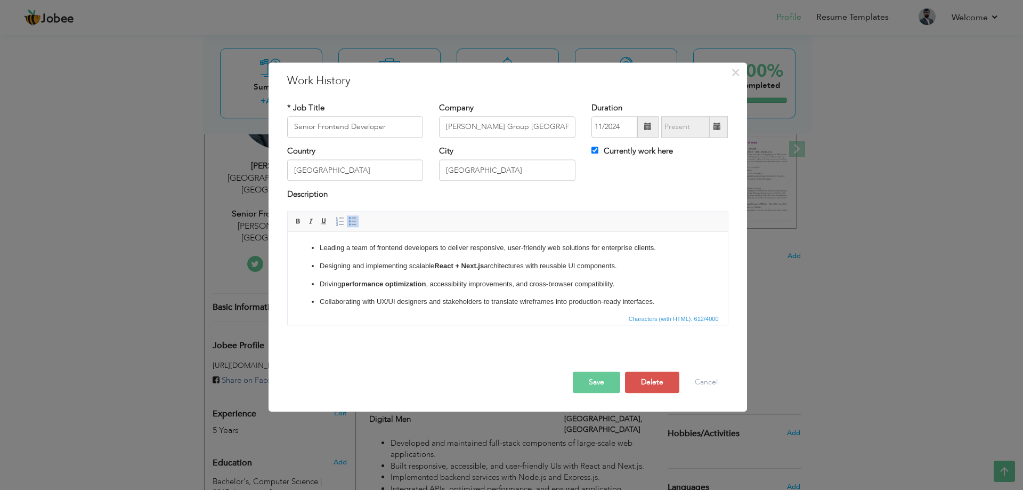
click at [374, 296] on p "Collaborating with UX/UI designers and stakeholders to translate wireframes int…" at bounding box center [507, 301] width 376 height 11
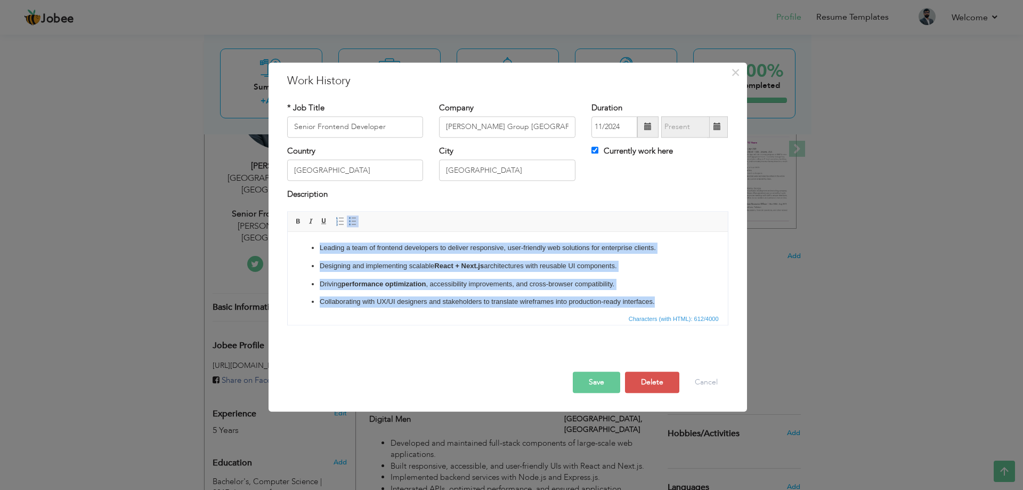
drag, startPoint x: 665, startPoint y: 300, endPoint x: 309, endPoint y: 232, distance: 361.7
click at [307, 246] on ul "Leading a team of frontend developers to deliver responsive, user-friendly web …" at bounding box center [507, 283] width 419 height 83
click at [352, 219] on span at bounding box center [352, 221] width 9 height 9
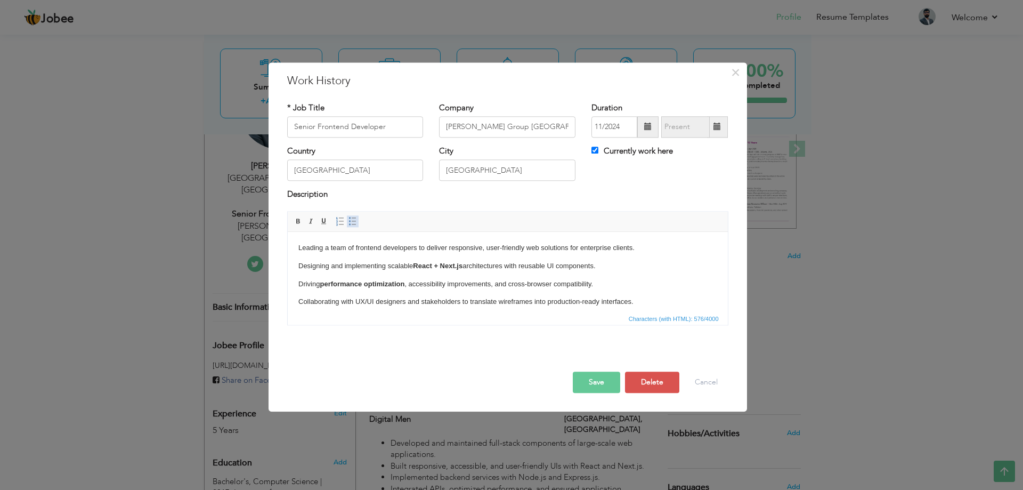
click at [352, 219] on span at bounding box center [352, 221] width 9 height 9
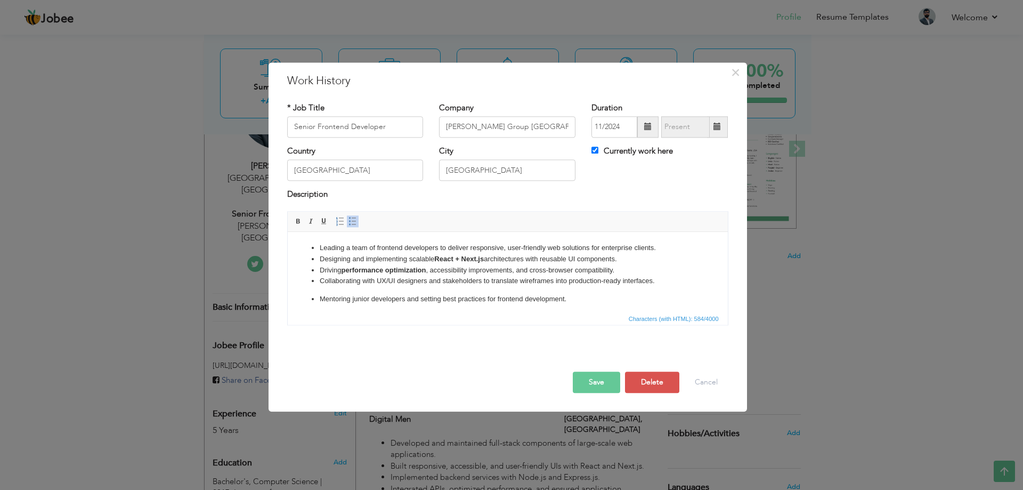
click at [540, 289] on ul "Leading a team of frontend developers to deliver responsive, user-friendly web …" at bounding box center [507, 273] width 419 height 62
click at [472, 289] on ul "Leading a team of frontend developers to deliver responsive, user-friendly web …" at bounding box center [507, 273] width 419 height 62
click at [599, 381] on button "Save" at bounding box center [596, 381] width 47 height 21
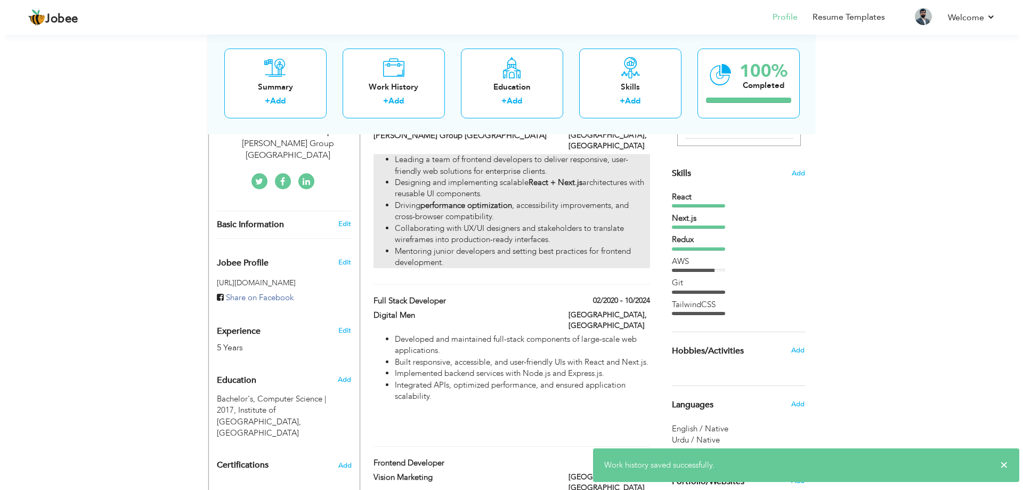
scroll to position [266, 0]
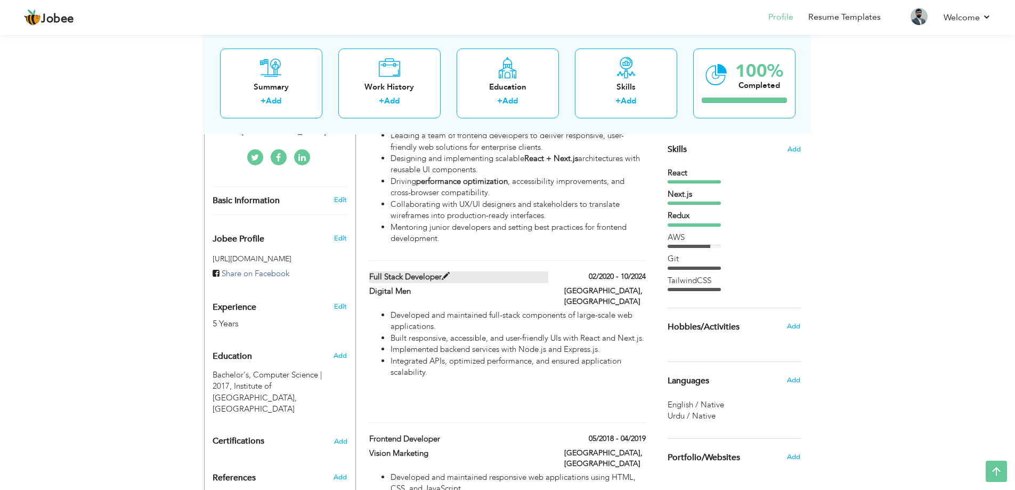
click at [448, 272] on span at bounding box center [446, 276] width 8 height 8
type input "Full Stack Developer"
type input "Digital Men"
type input "02/2020"
type input "10/2024"
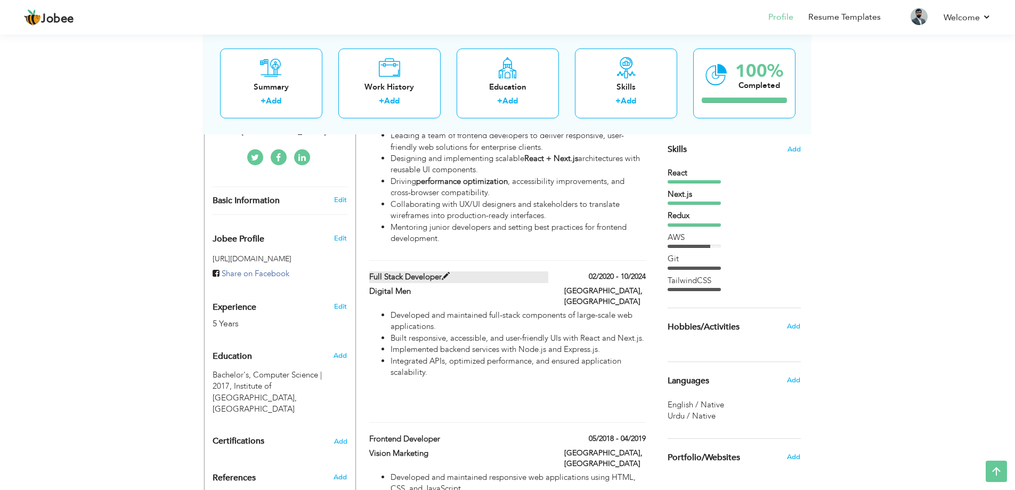
checkbox input "false"
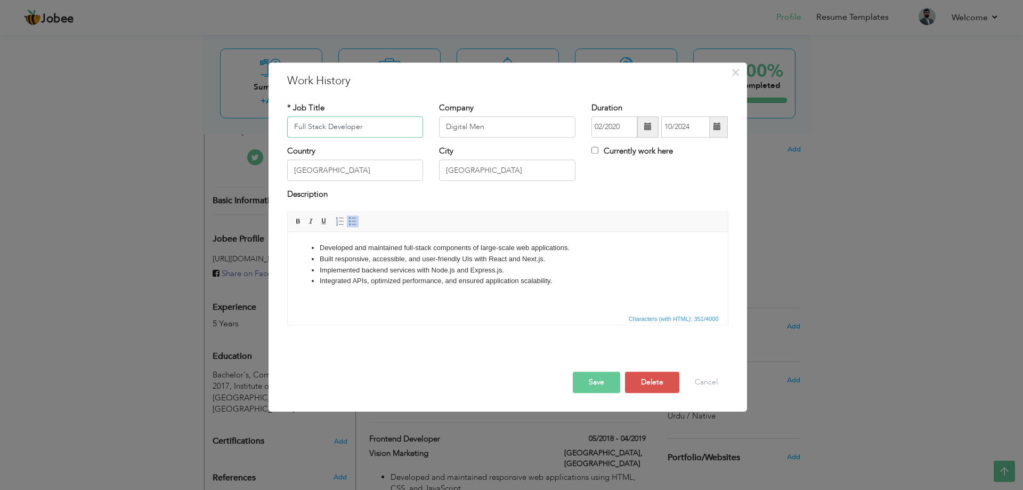
drag, startPoint x: 387, startPoint y: 124, endPoint x: 281, endPoint y: 120, distance: 105.6
click at [281, 120] on div "* Job Title Full Stack Developer" at bounding box center [355, 123] width 152 height 43
paste input "rontend"
click at [294, 124] on input "Frontend Developer" at bounding box center [355, 126] width 136 height 21
paste input "Senior"
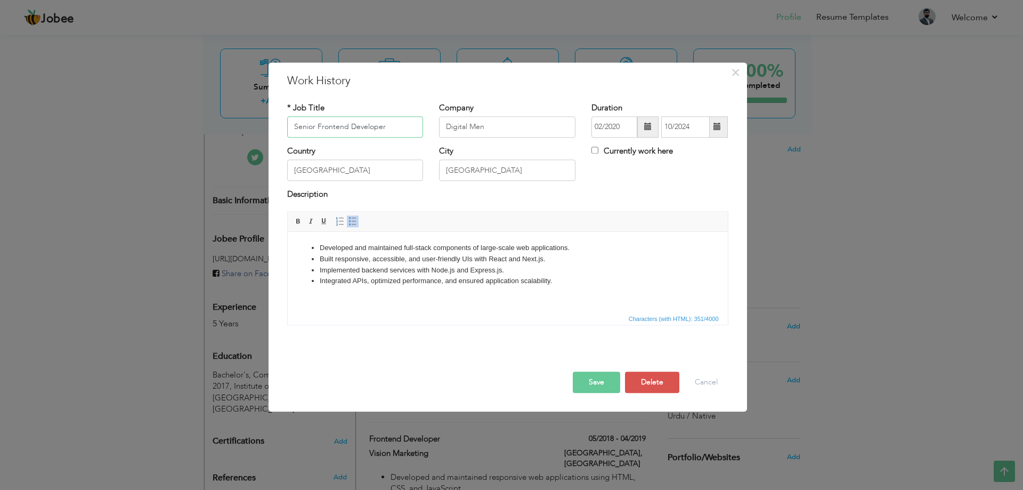
type input "Senior Frontend Developer"
drag, startPoint x: 580, startPoint y: 288, endPoint x: 457, endPoint y: 258, distance: 126.6
click at [496, 265] on body "Developed and maintained full-stack components of large-scale web applications.…" at bounding box center [507, 279] width 419 height 74
drag, startPoint x: 457, startPoint y: 258, endPoint x: 326, endPoint y: 238, distance: 132.7
click at [326, 238] on html "Developed and maintained full-stack components of large-scale web applications.…" at bounding box center [507, 279] width 440 height 95
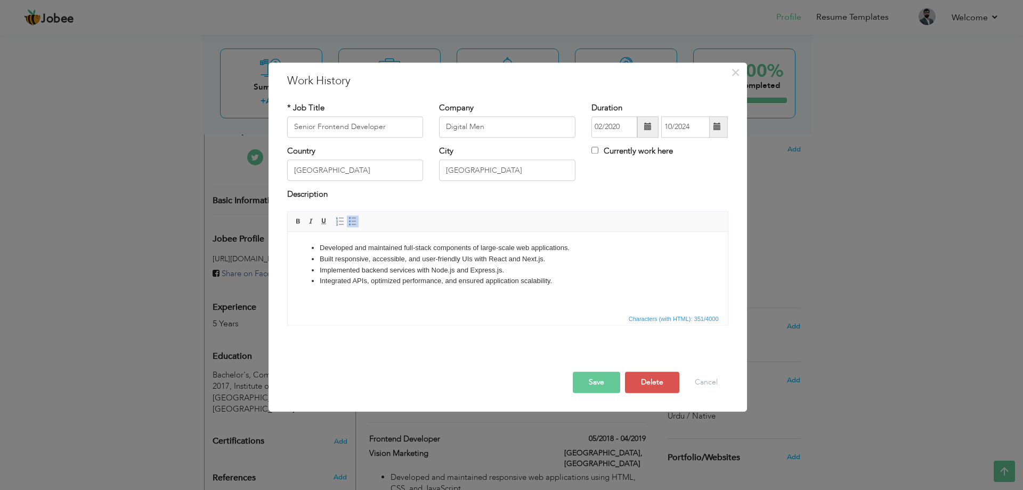
click at [476, 290] on body "Developed and maintained full-stack components of large-scale web applications.…" at bounding box center [507, 279] width 419 height 74
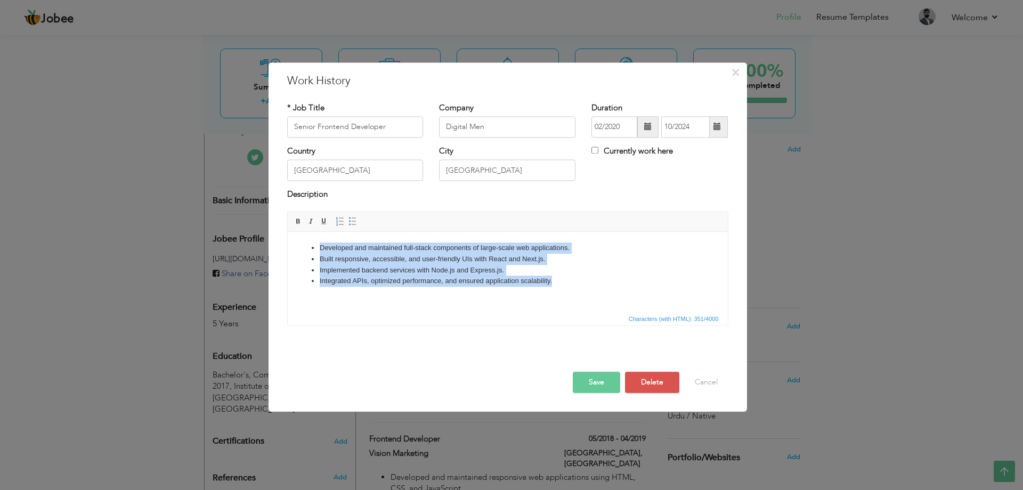
drag, startPoint x: 559, startPoint y: 280, endPoint x: 308, endPoint y: 247, distance: 252.5
click at [308, 247] on ul "Developed and maintained full-stack components of large-scale web applications.…" at bounding box center [507, 264] width 419 height 44
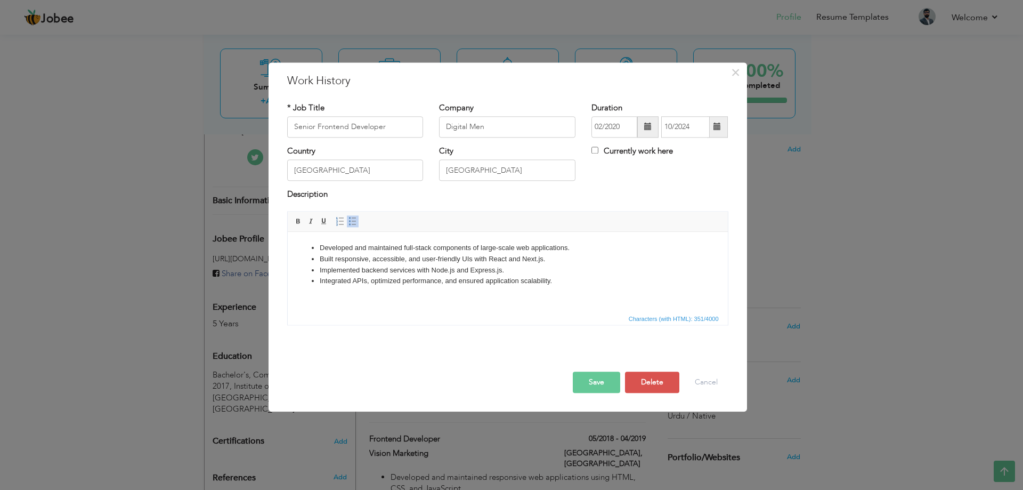
scroll to position [12, 0]
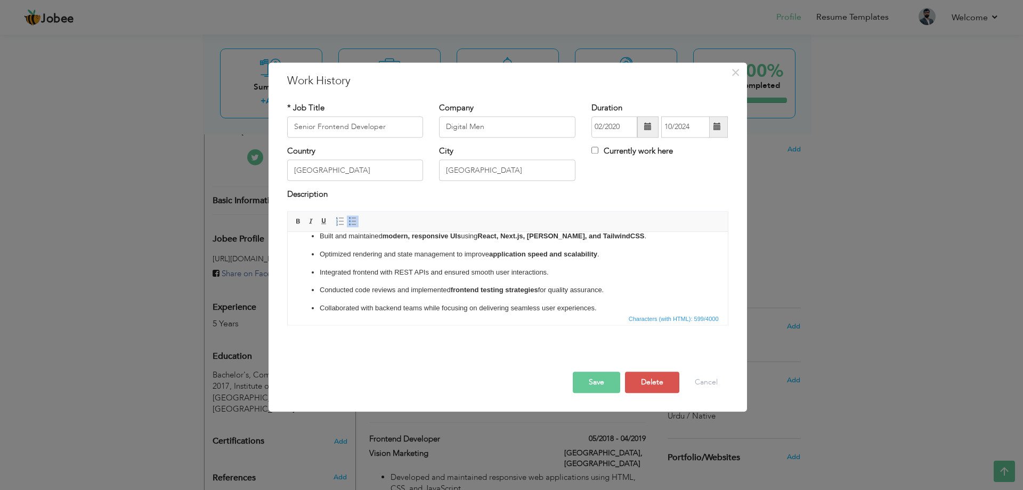
click at [613, 304] on p "Collaborated with backend teams while focusing on delivering seamless user expe…" at bounding box center [507, 308] width 376 height 11
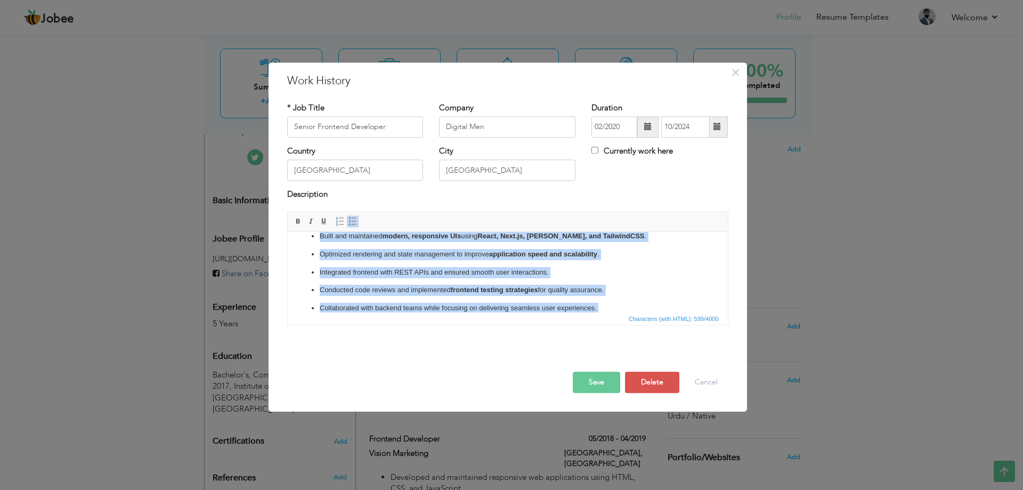
click at [353, 222] on span at bounding box center [352, 221] width 9 height 9
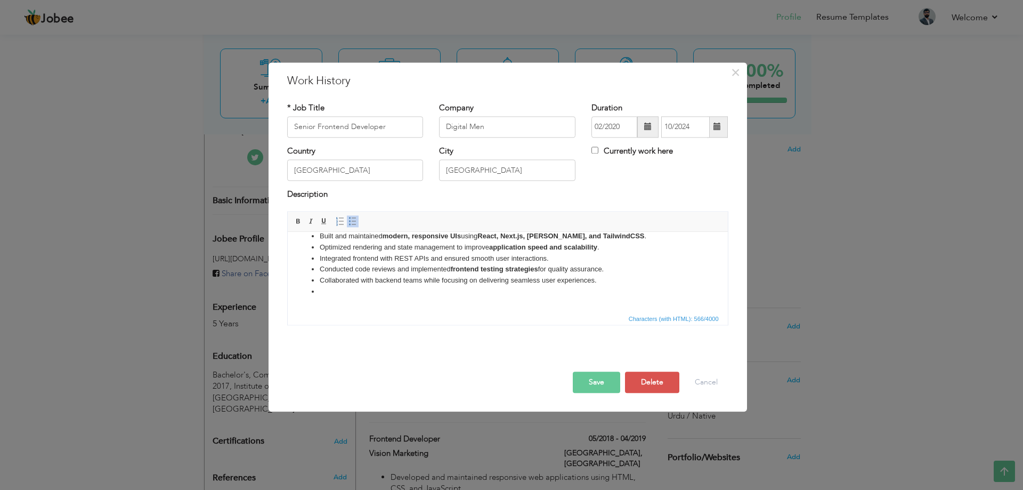
click at [330, 298] on li at bounding box center [507, 297] width 376 height 22
click at [330, 291] on li at bounding box center [507, 297] width 376 height 22
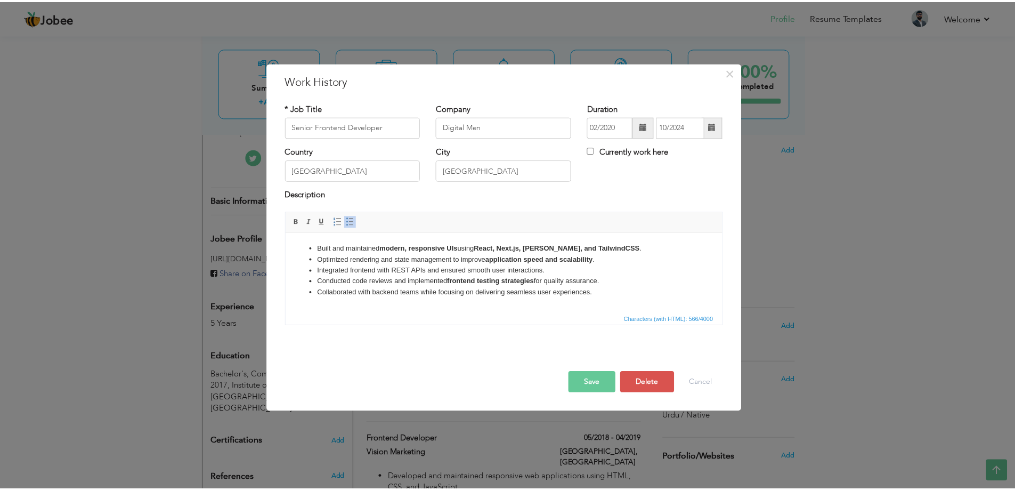
scroll to position [0, 0]
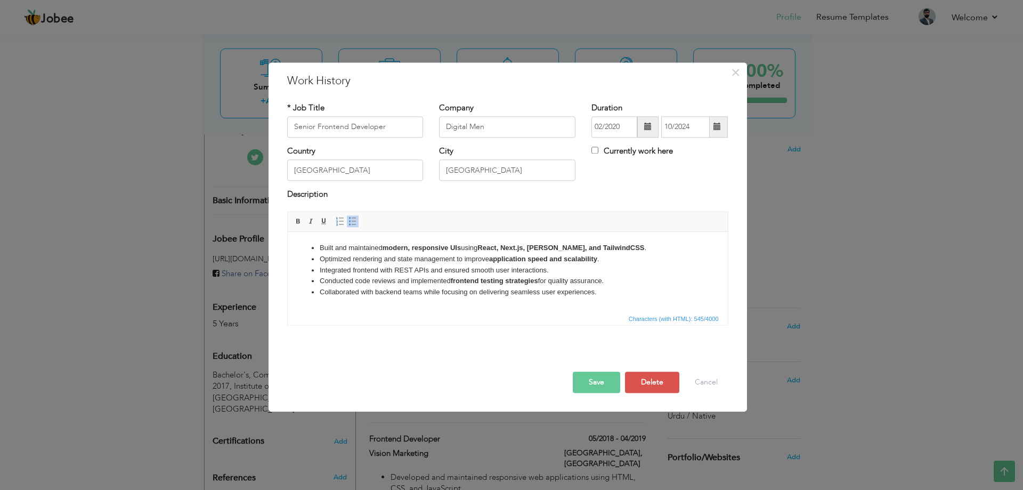
click at [607, 382] on button "Save" at bounding box center [596, 381] width 47 height 21
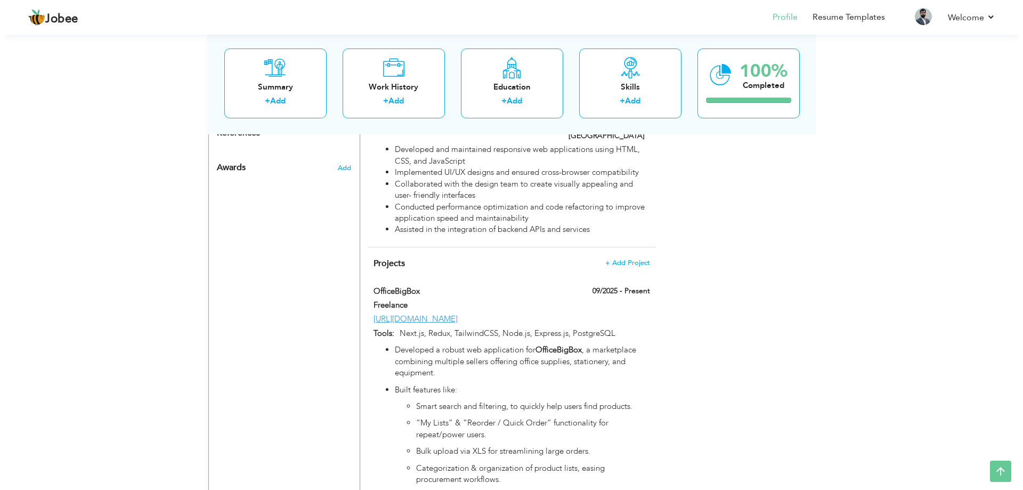
scroll to position [610, 0]
click at [418, 287] on span at bounding box center [419, 291] width 8 height 8
type input "OfficeBigBox"
type input "Freelance"
type input "09/2025"
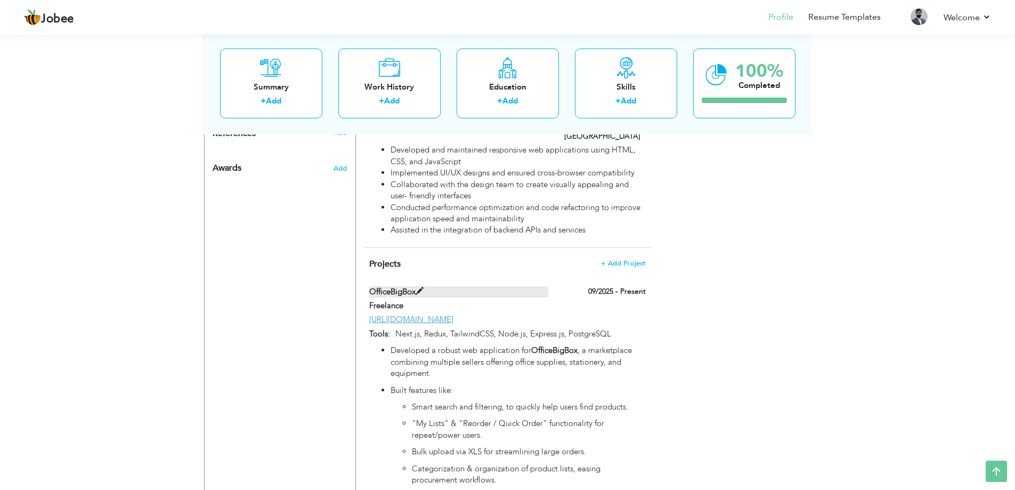
type input "[URL][DOMAIN_NAME]"
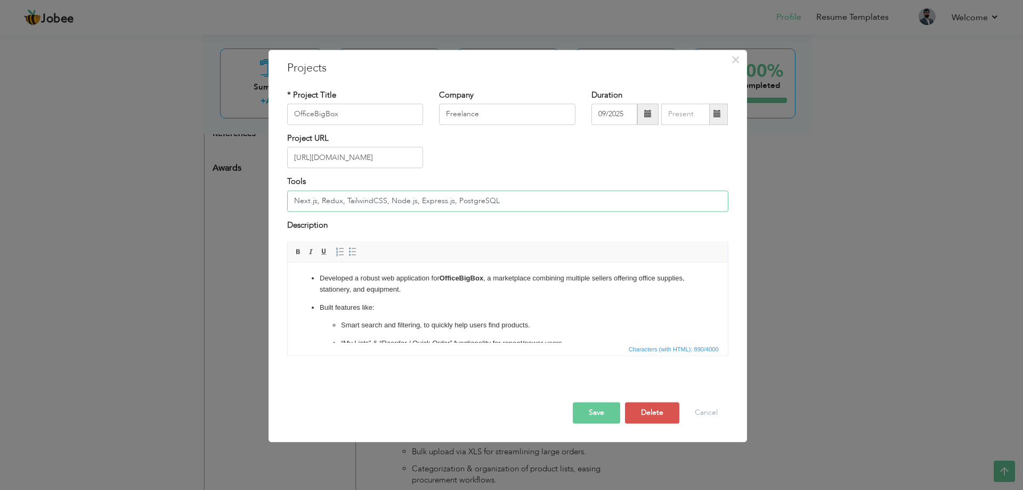
drag, startPoint x: 387, startPoint y: 198, endPoint x: 505, endPoint y: 200, distance: 117.7
click at [505, 200] on input "Next.js, Redux, TailwindCSS, Node.js, Express.js, PostgreSQL" at bounding box center [507, 200] width 441 height 21
click at [559, 300] on ul "Developed a robust web application for OfficeBigBox , a marketplace combining m…" at bounding box center [507, 356] width 419 height 166
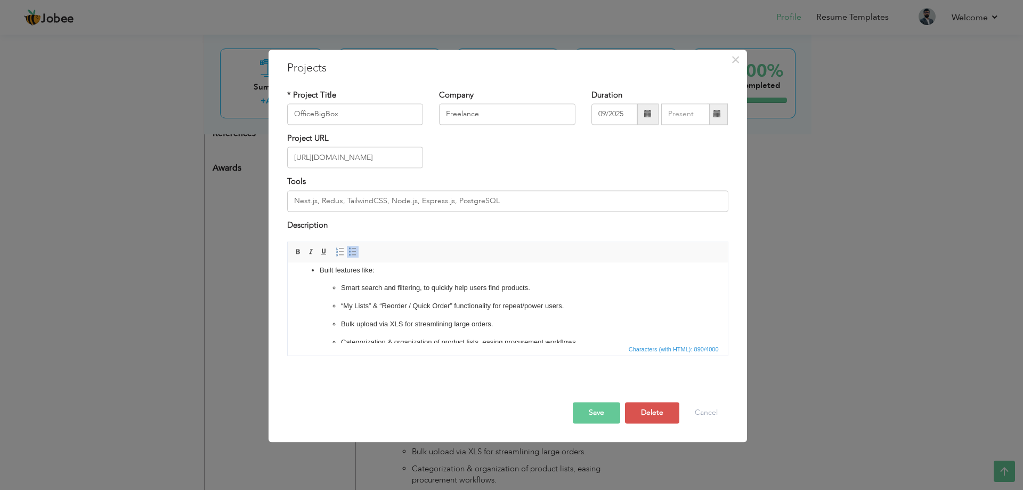
scroll to position [53, 0]
click at [310, 201] on input "Next.js, Redux, TailwindCSS, Node.js, Express.js, PostgreSQL" at bounding box center [507, 200] width 441 height 21
type input "Next.js, Redux, TailwindCSS, TypeScript"
click at [471, 301] on ul "Smart search and filtering, to quickly help users find products. “My Lists” & “…" at bounding box center [507, 298] width 376 height 65
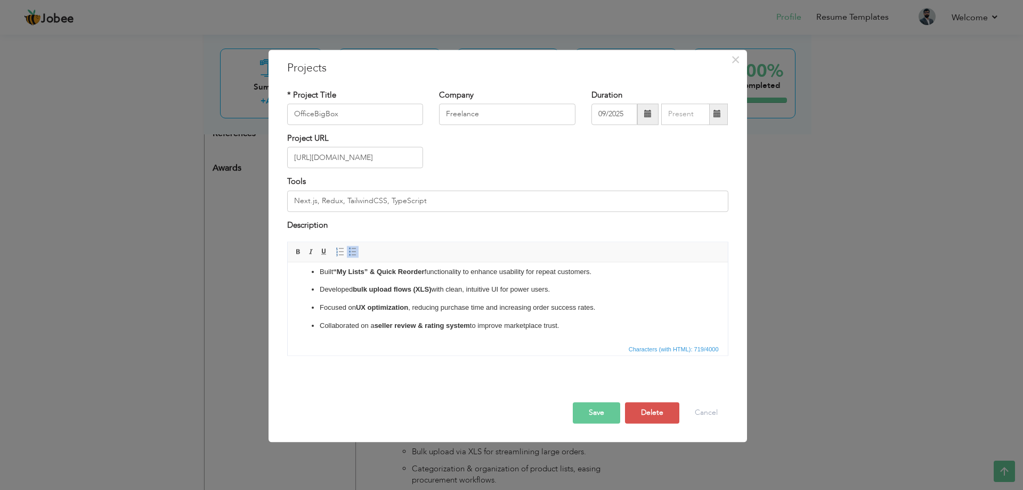
scroll to position [0, 0]
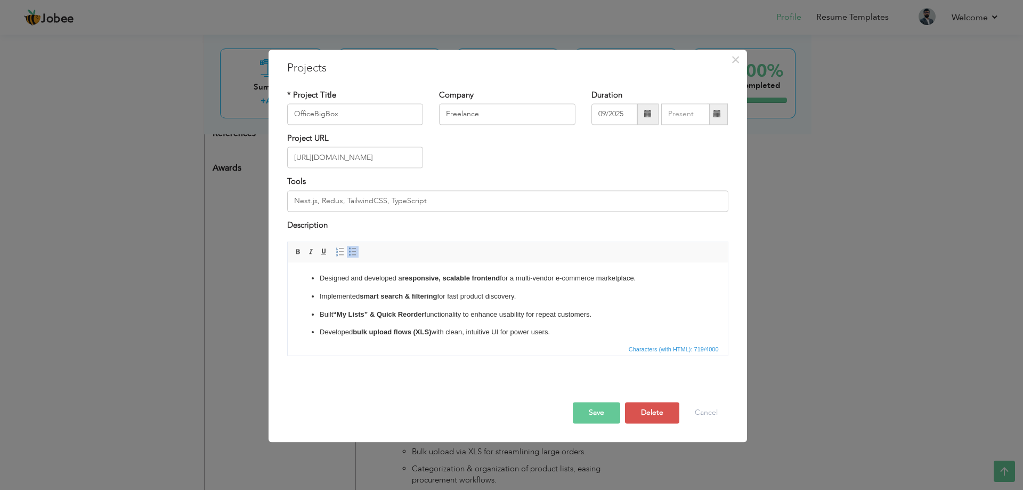
click at [607, 412] on button "Save" at bounding box center [596, 412] width 47 height 21
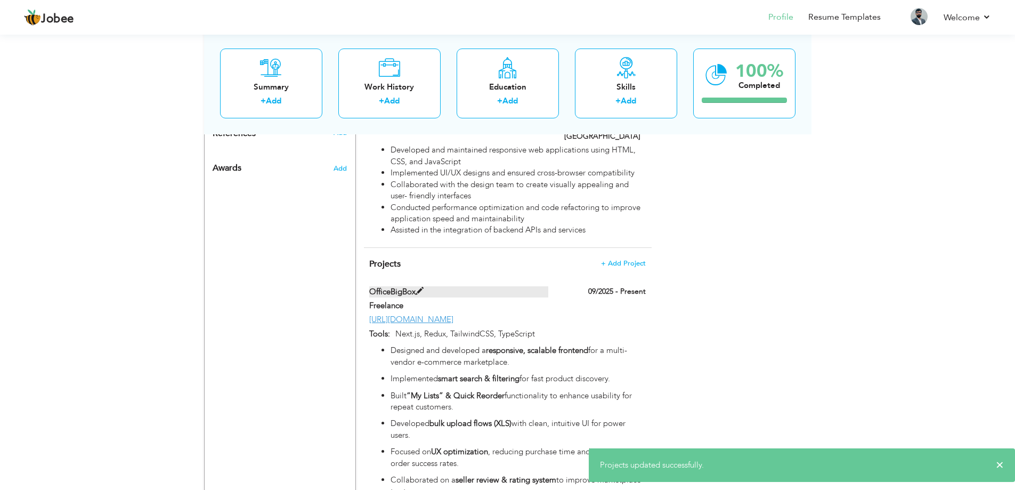
click at [417, 287] on span at bounding box center [419, 291] width 8 height 8
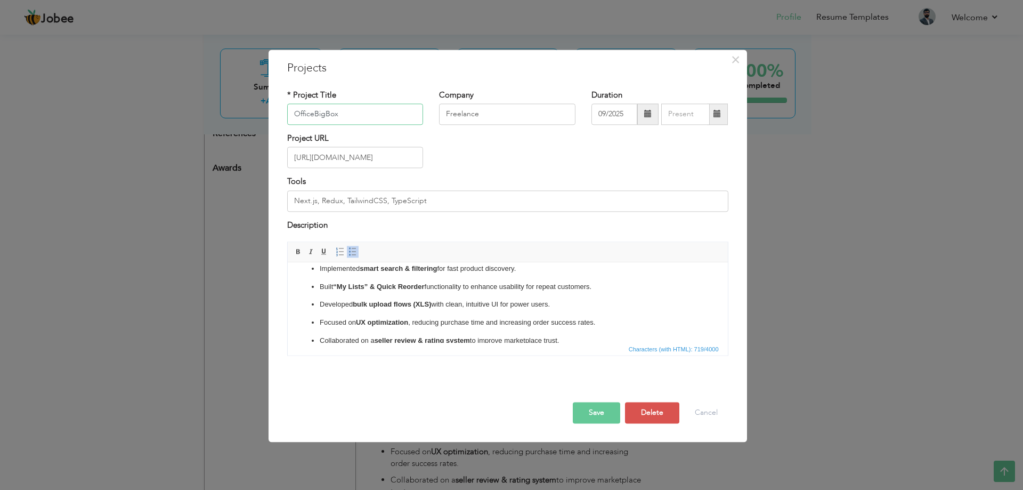
scroll to position [43, 0]
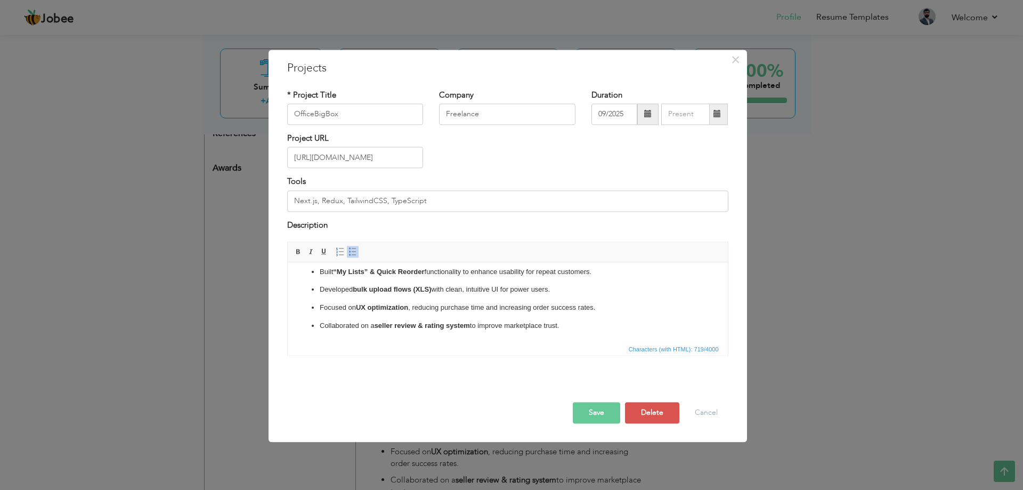
click at [567, 330] on p "Collaborated on a seller review & rating system to improve marketplace trust." at bounding box center [507, 325] width 376 height 11
click at [353, 248] on span at bounding box center [352, 252] width 9 height 9
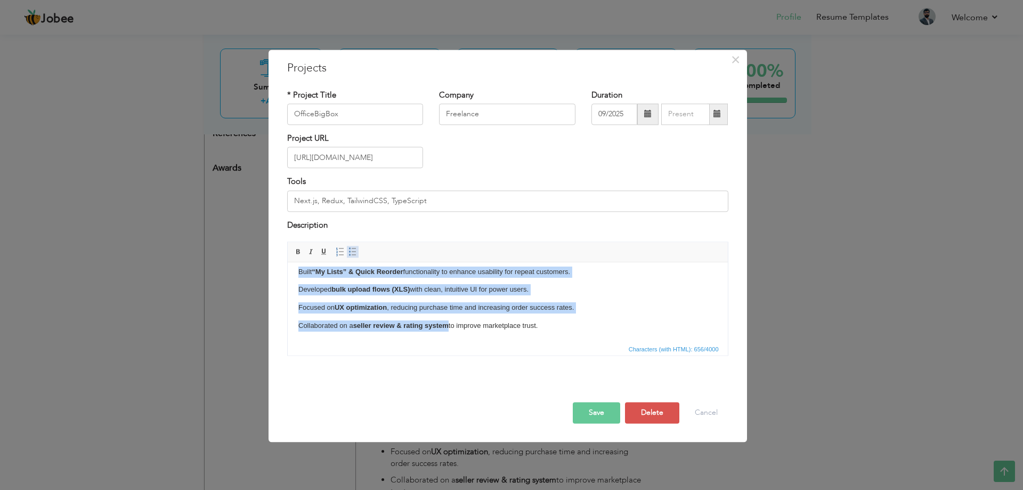
click at [353, 248] on span at bounding box center [352, 252] width 9 height 9
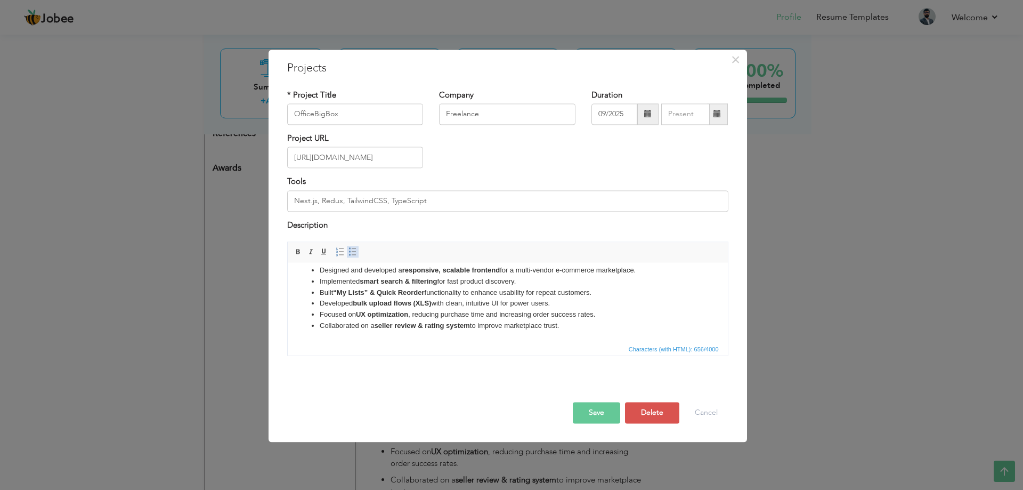
scroll to position [8, 0]
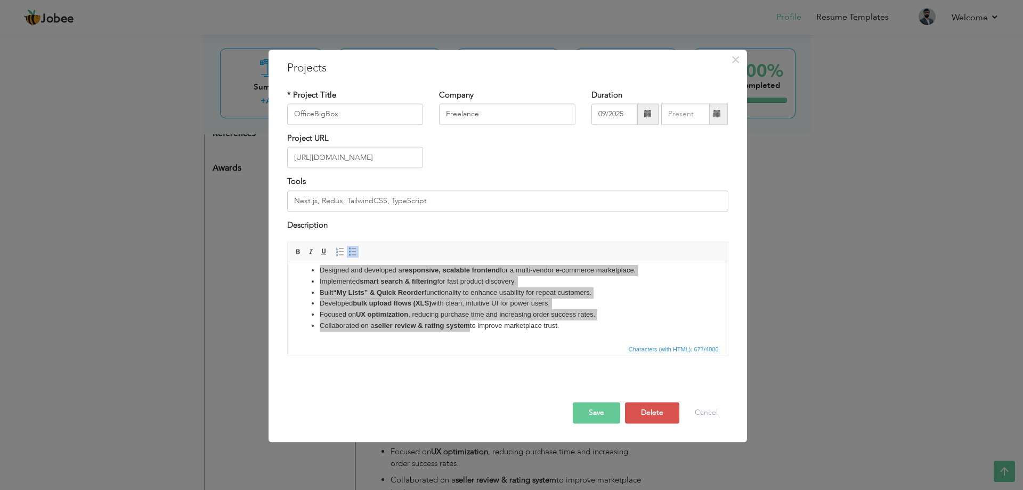
click at [592, 417] on button "Save" at bounding box center [596, 412] width 47 height 21
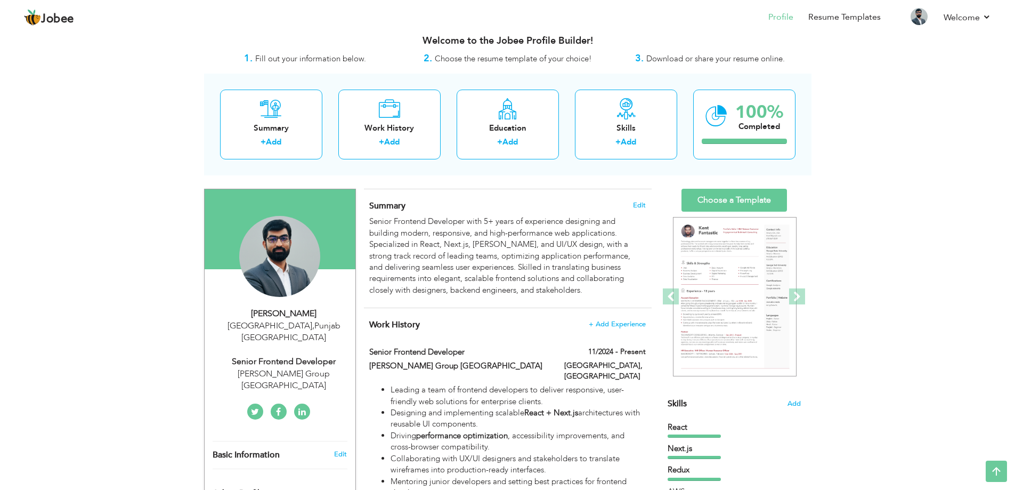
scroll to position [0, 0]
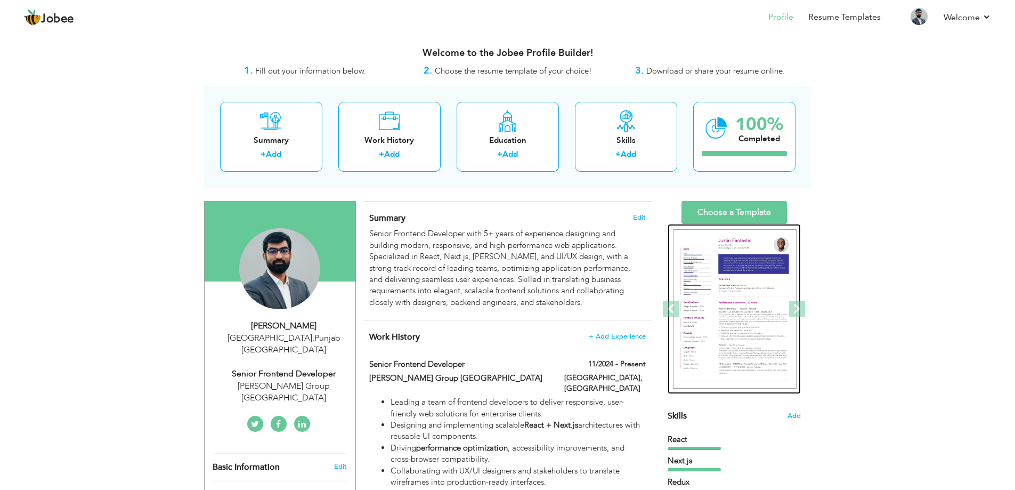
click at [728, 246] on img at bounding box center [735, 309] width 124 height 160
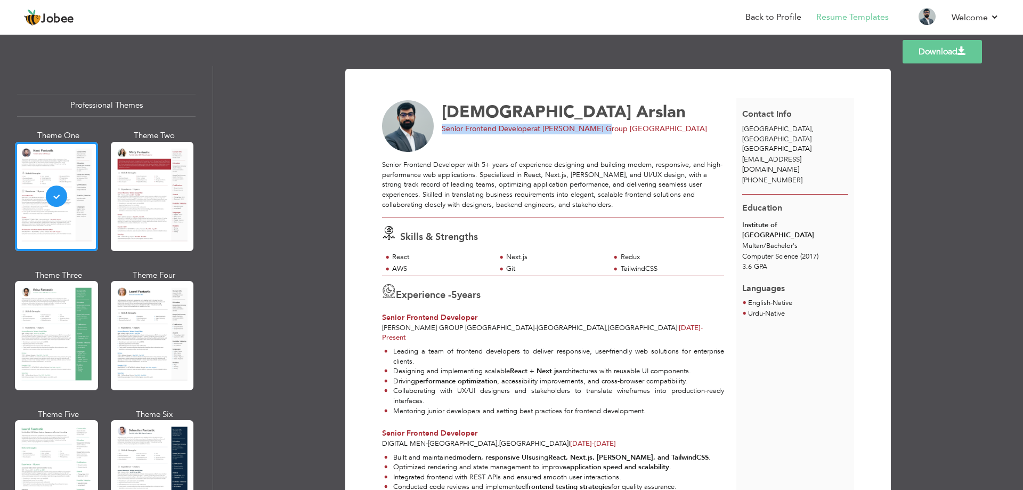
drag, startPoint x: 441, startPoint y: 128, endPoint x: 648, endPoint y: 127, distance: 207.2
click at [648, 127] on div "Senior Frontend Developer at Cann Group USA" at bounding box center [579, 129] width 275 height 11
click at [653, 126] on div "Senior Frontend Developer at Cann Group USA" at bounding box center [579, 129] width 275 height 11
click at [947, 51] on link "Download" at bounding box center [941, 51] width 79 height 23
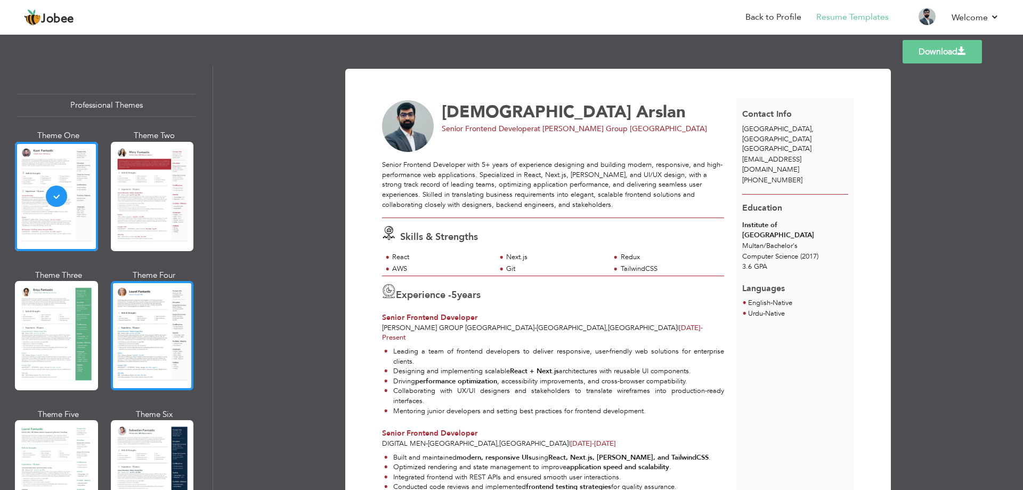
click at [162, 307] on div at bounding box center [152, 335] width 83 height 109
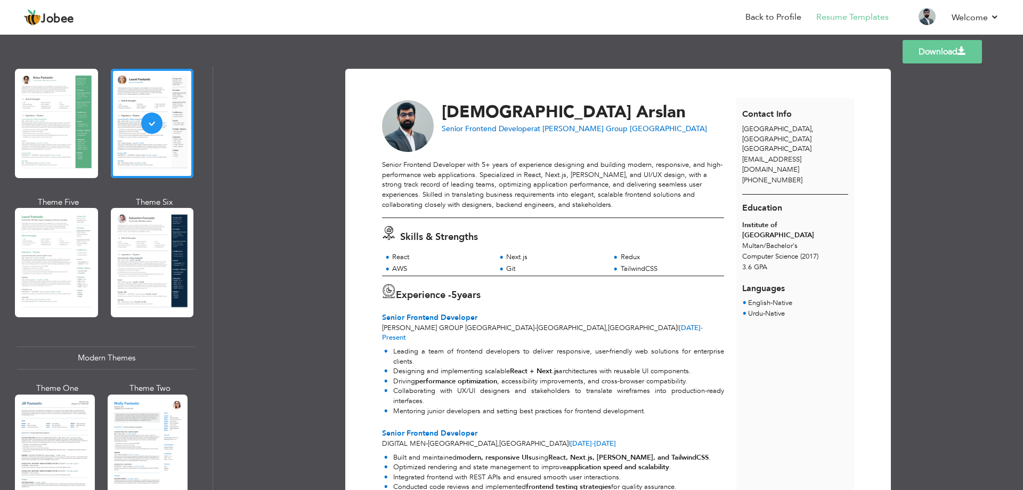
scroll to position [213, 0]
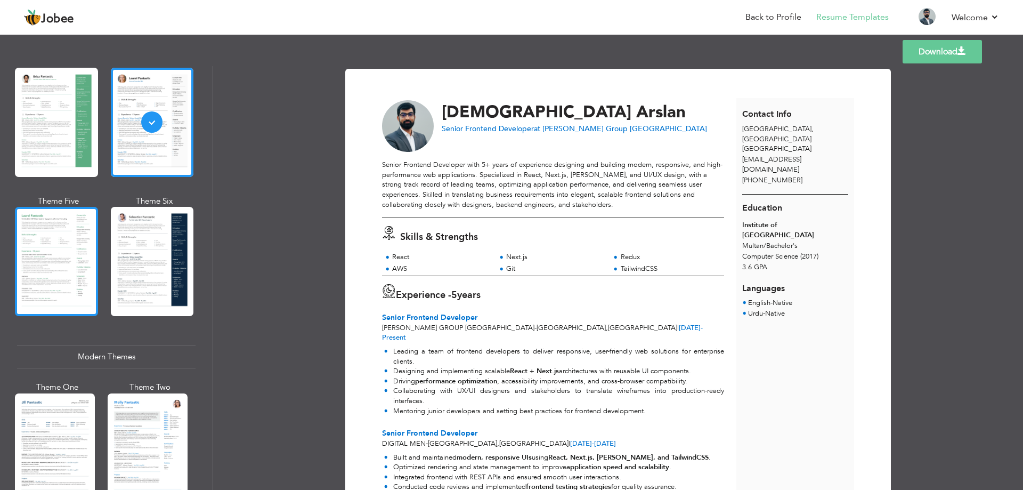
click at [67, 257] on div at bounding box center [56, 261] width 83 height 109
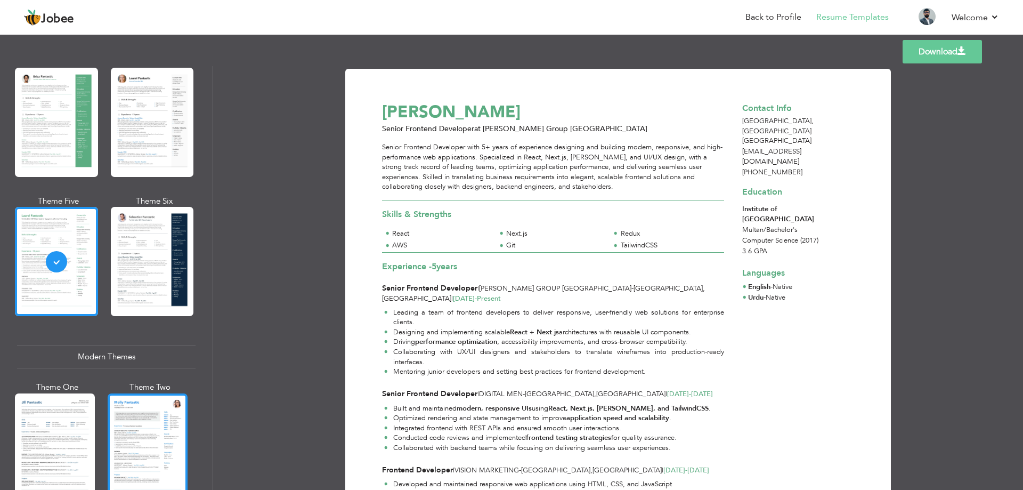
click at [162, 405] on div at bounding box center [148, 445] width 80 height 105
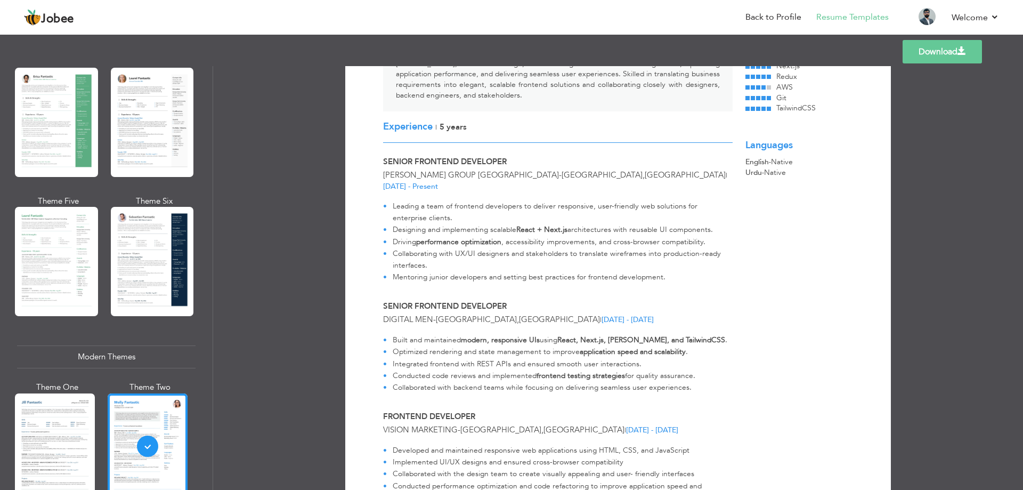
scroll to position [0, 0]
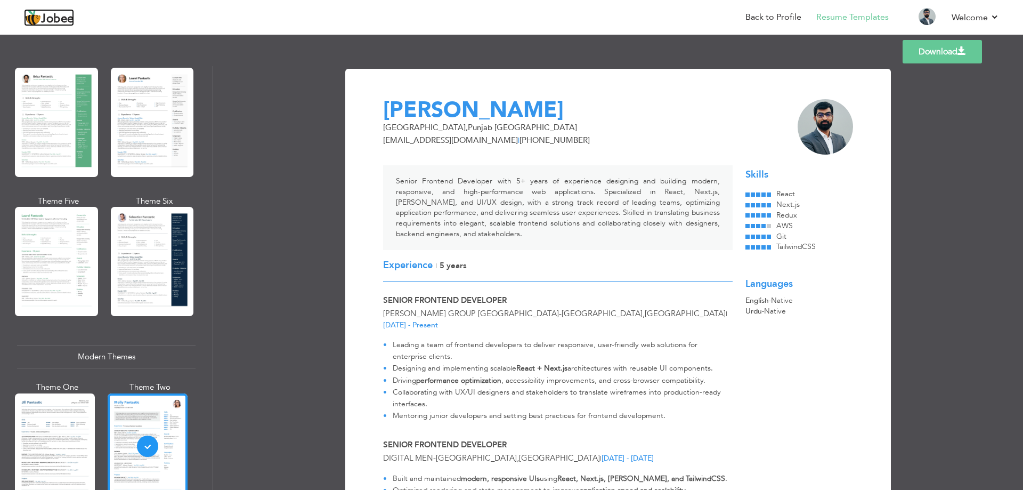
click at [56, 19] on span "Jobee" at bounding box center [57, 19] width 33 height 12
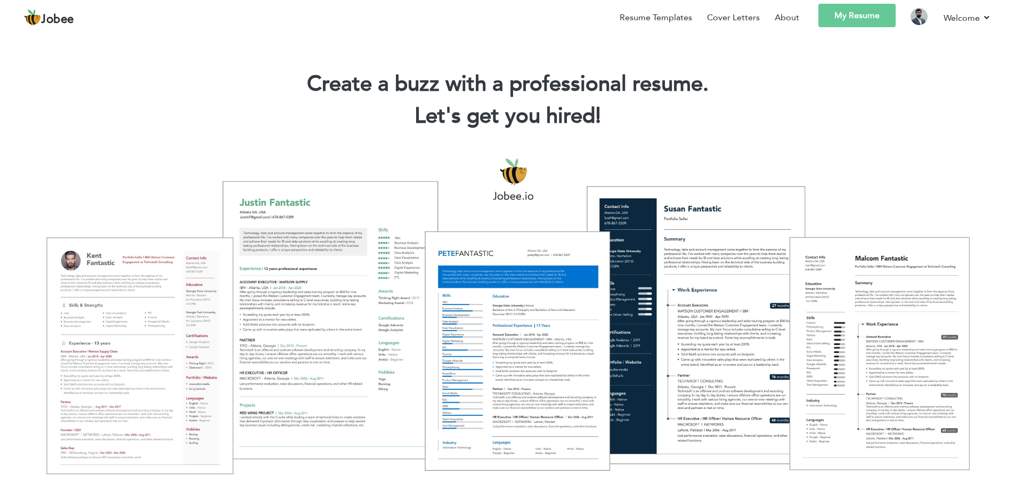
click at [832, 13] on link "My Resume" at bounding box center [856, 15] width 77 height 23
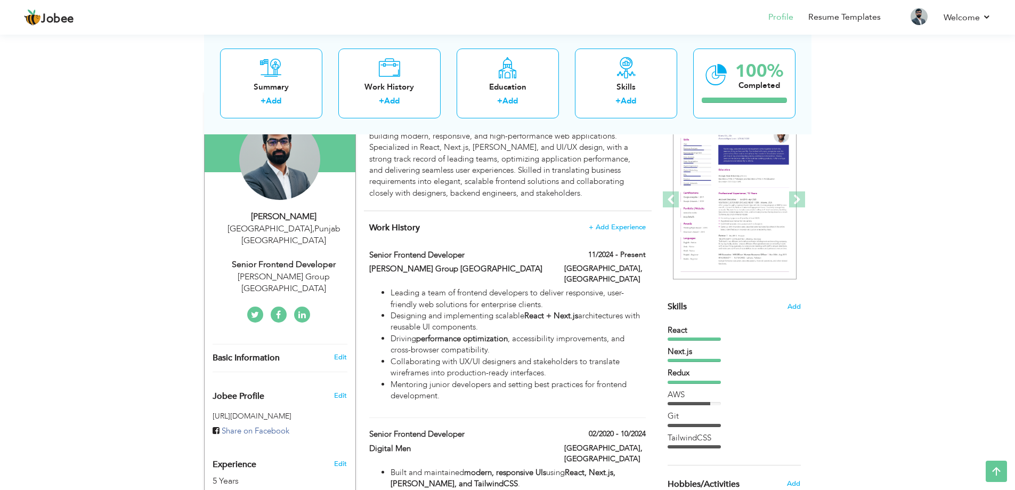
scroll to position [53, 0]
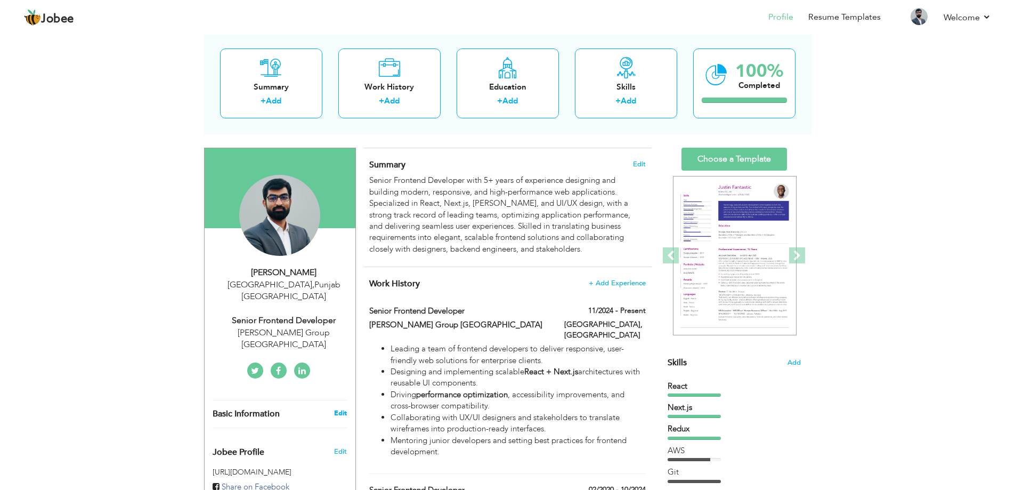
click at [343, 408] on link "Edit" at bounding box center [340, 413] width 13 height 10
type input "[DEMOGRAPHIC_DATA]"
type input "Arslan"
type input "[PHONE_NUMBER]"
select select "number:166"
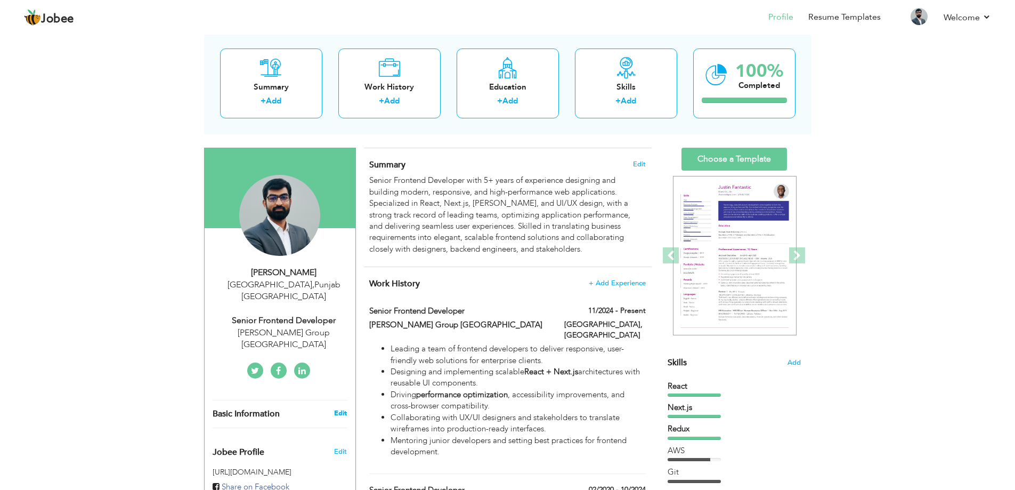
type input "[GEOGRAPHIC_DATA]"
select select "number:7"
type input "[PERSON_NAME] Group [GEOGRAPHIC_DATA]"
type input "Senior Frontend Developer"
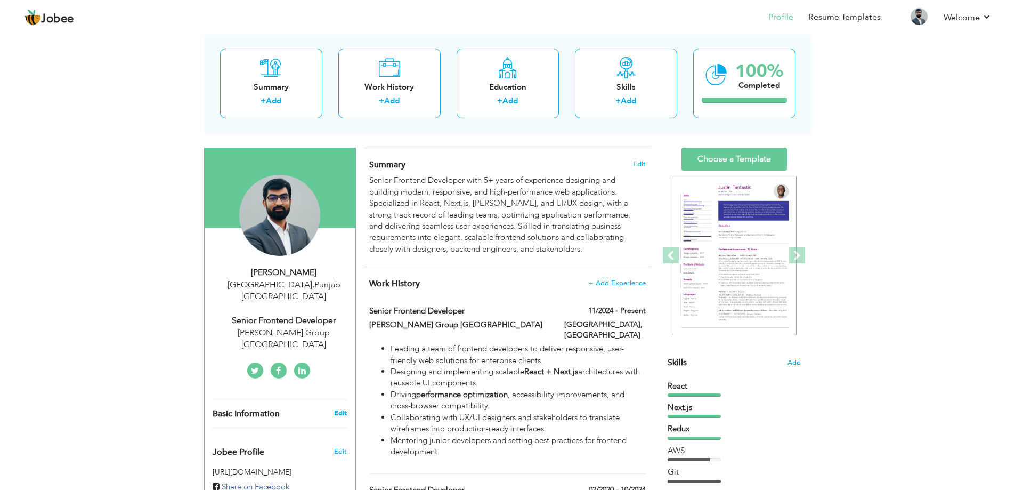
type input "[URL][DOMAIN_NAME]"
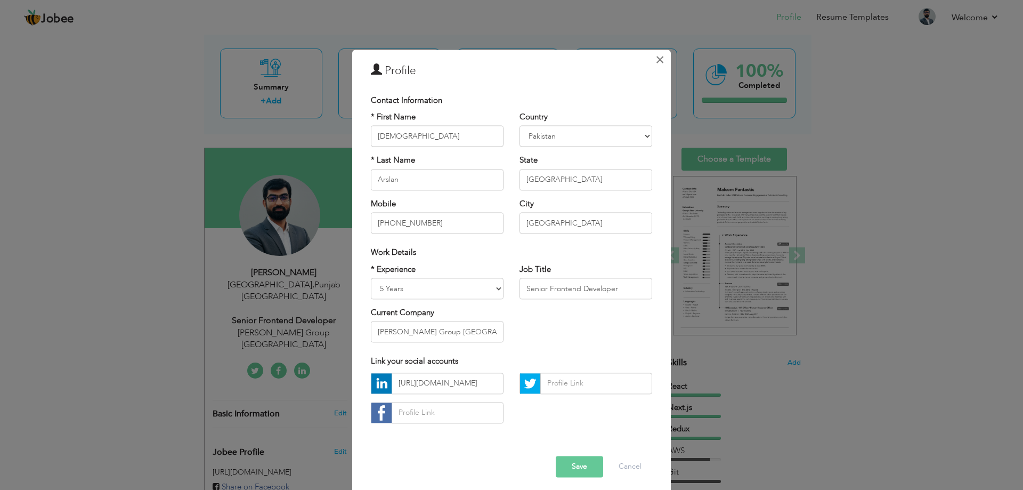
click at [663, 60] on button "×" at bounding box center [659, 59] width 17 height 17
